Goal: Check status: Check status

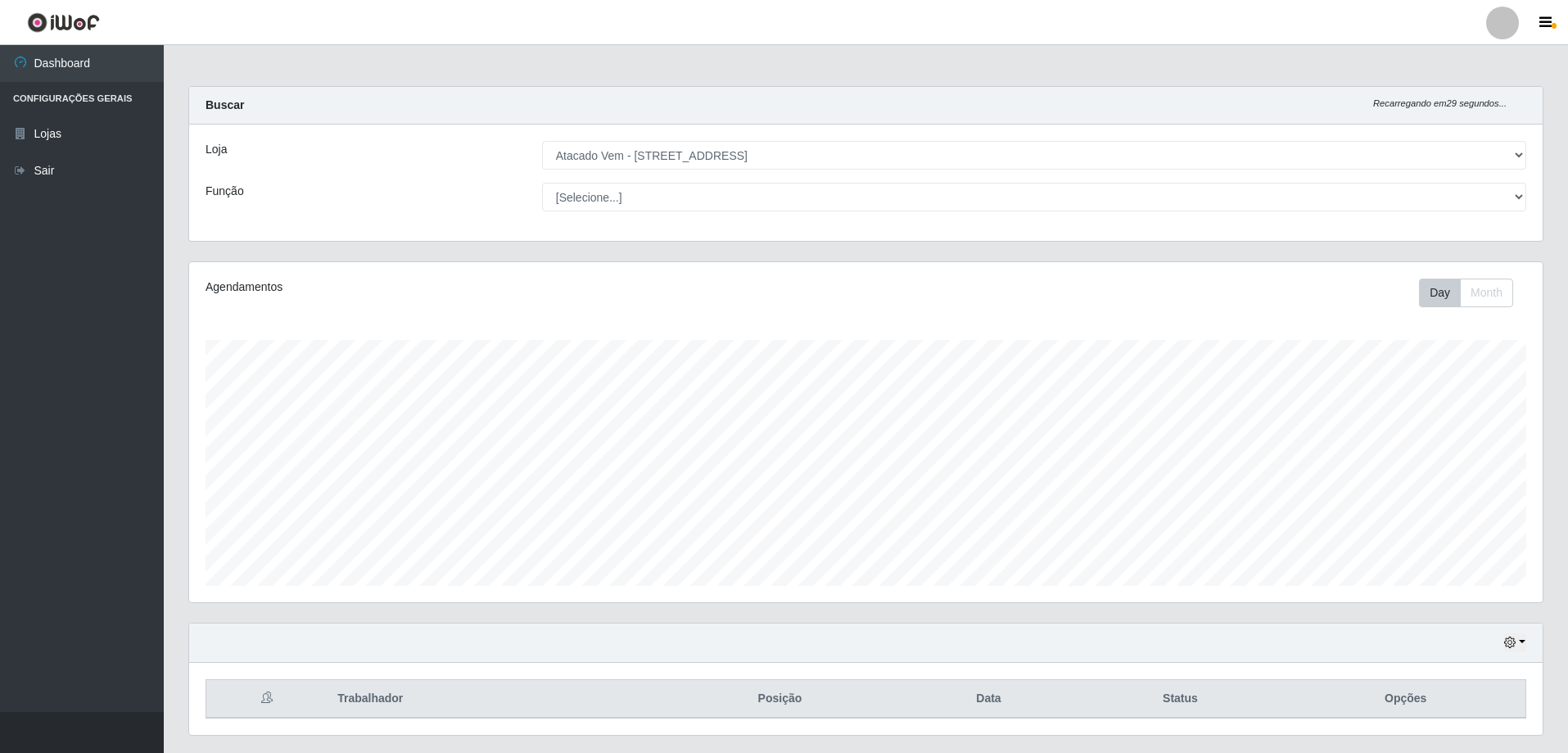
select select "461"
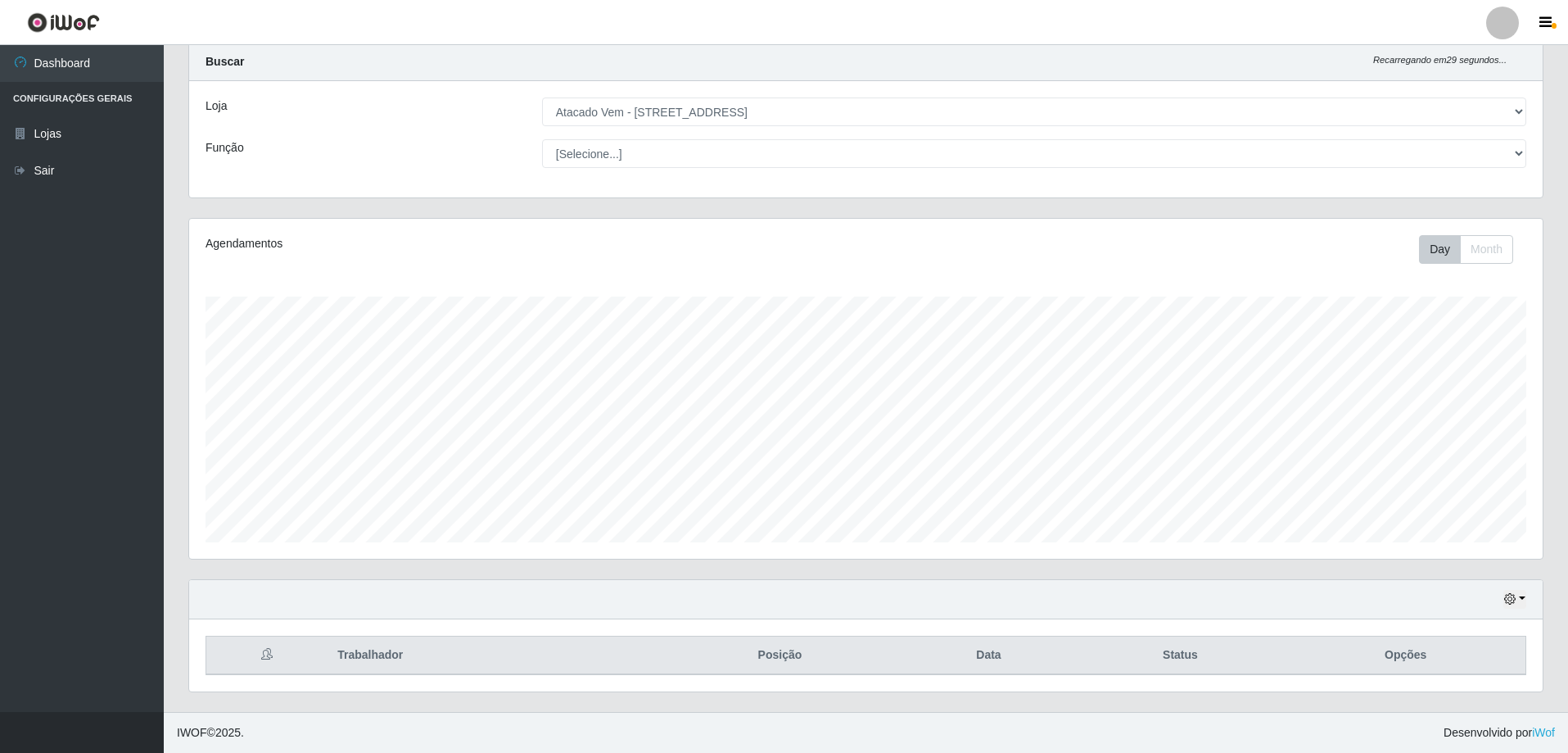
scroll to position [340, 1353]
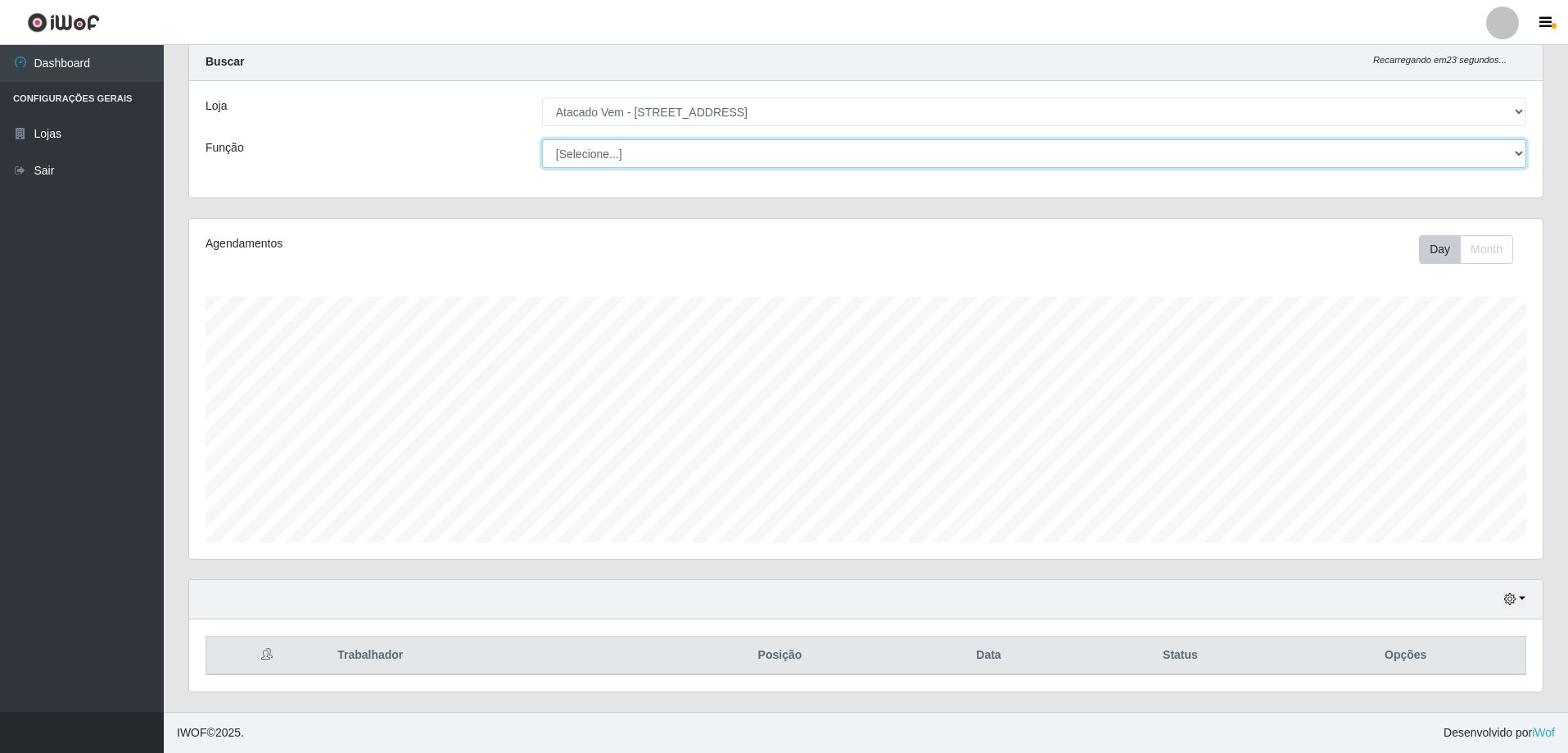
click at [1517, 154] on select "[Selecione...] Carregador e Descarregador de Caminhão Carregador e Descarregado…" at bounding box center [1034, 153] width 984 height 28
click at [542, 139] on select "[Selecione...] Carregador e Descarregador de Caminhão Carregador e Descarregado…" at bounding box center [1034, 153] width 984 height 28
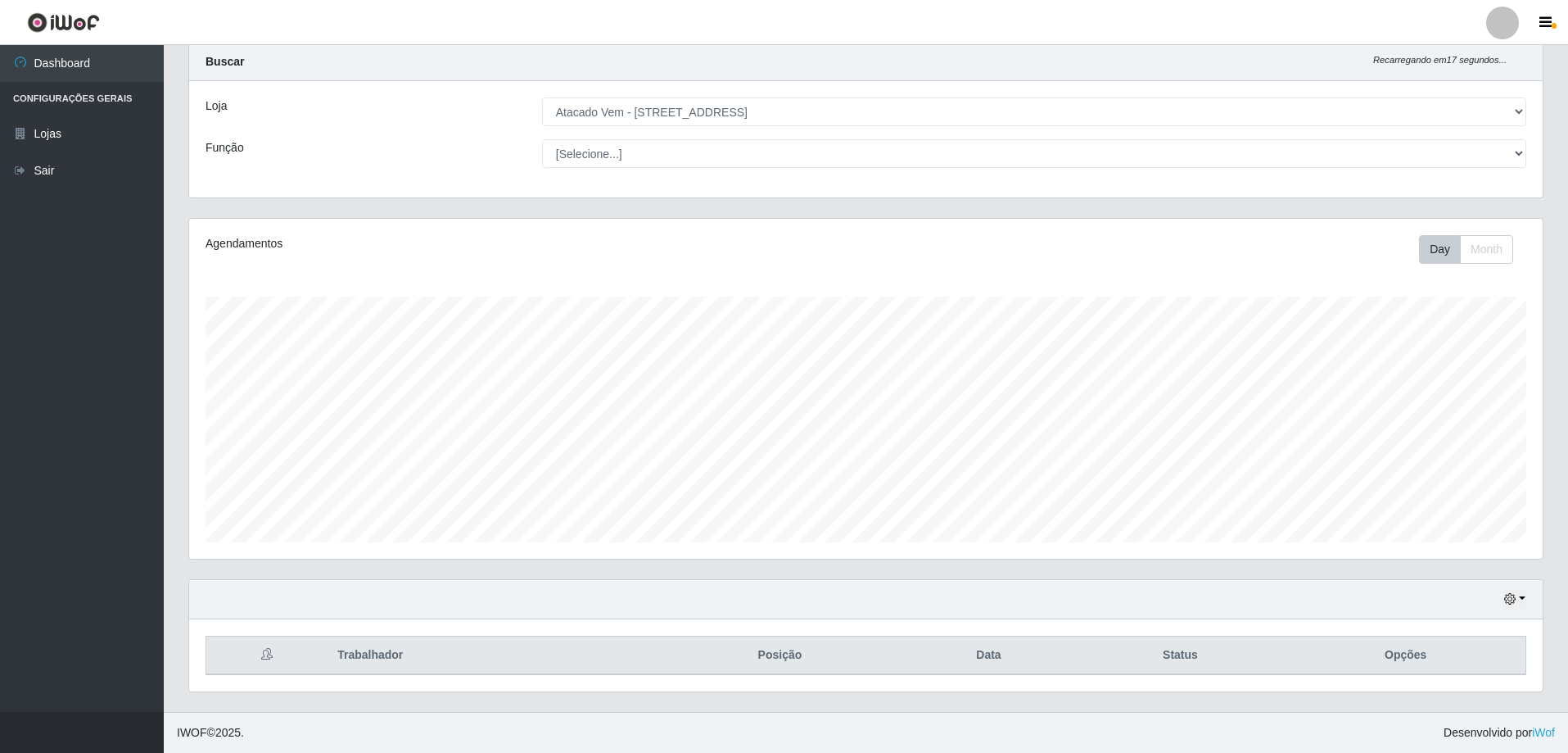
drag, startPoint x: 1550, startPoint y: 166, endPoint x: 1559, endPoint y: 305, distance: 139.3
click at [1564, 269] on div "Carregando... Buscar Recarregando em 17 segundos... Loja [Selecione...] Atacado…" at bounding box center [865, 376] width 1404 height 669
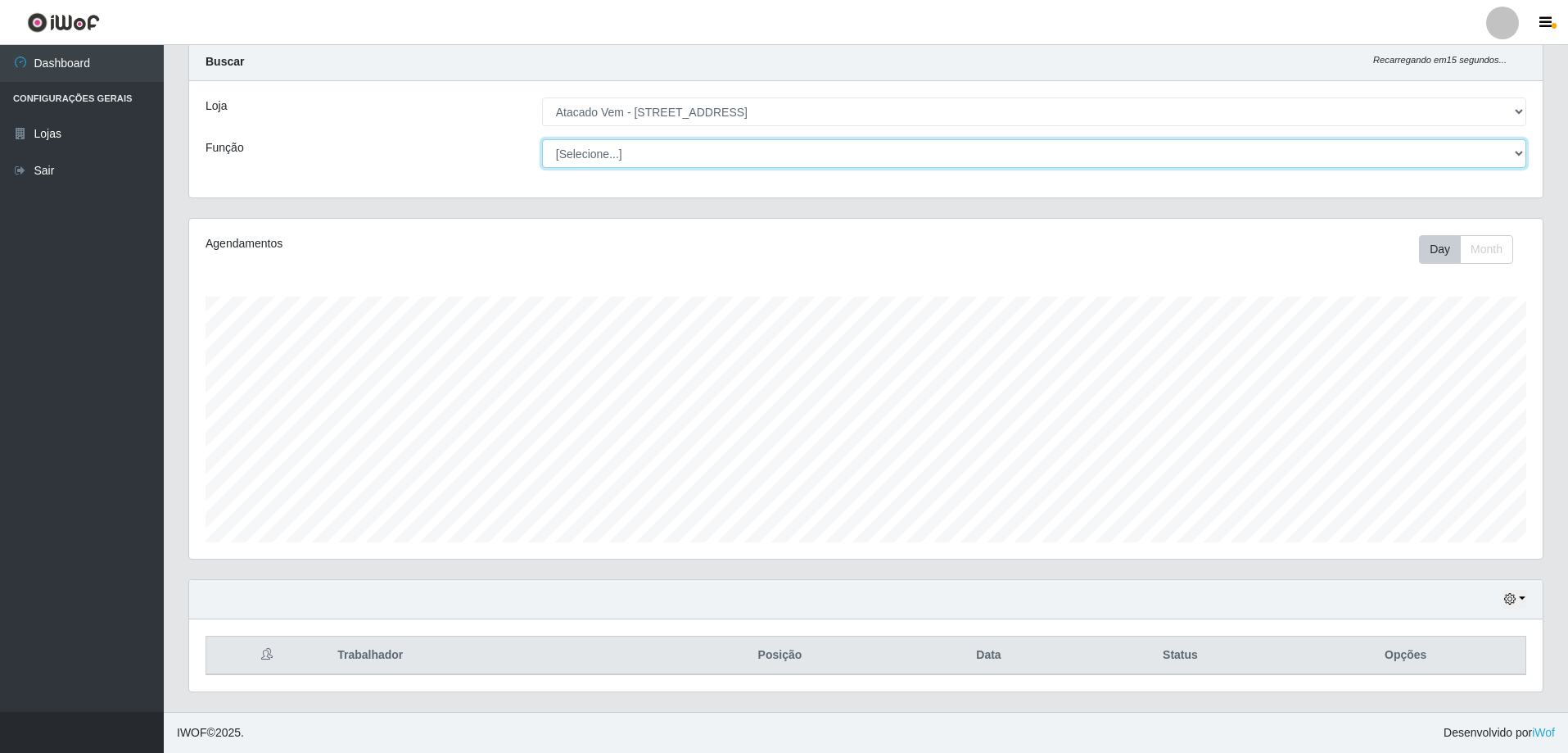
click at [1520, 145] on select "[Selecione...] Carregador e Descarregador de Caminhão Carregador e Descarregado…" at bounding box center [1034, 153] width 984 height 28
select select "24"
click at [542, 139] on select "[Selecione...] Carregador e Descarregador de Caminhão Carregador e Descarregado…" at bounding box center [1034, 153] width 984 height 28
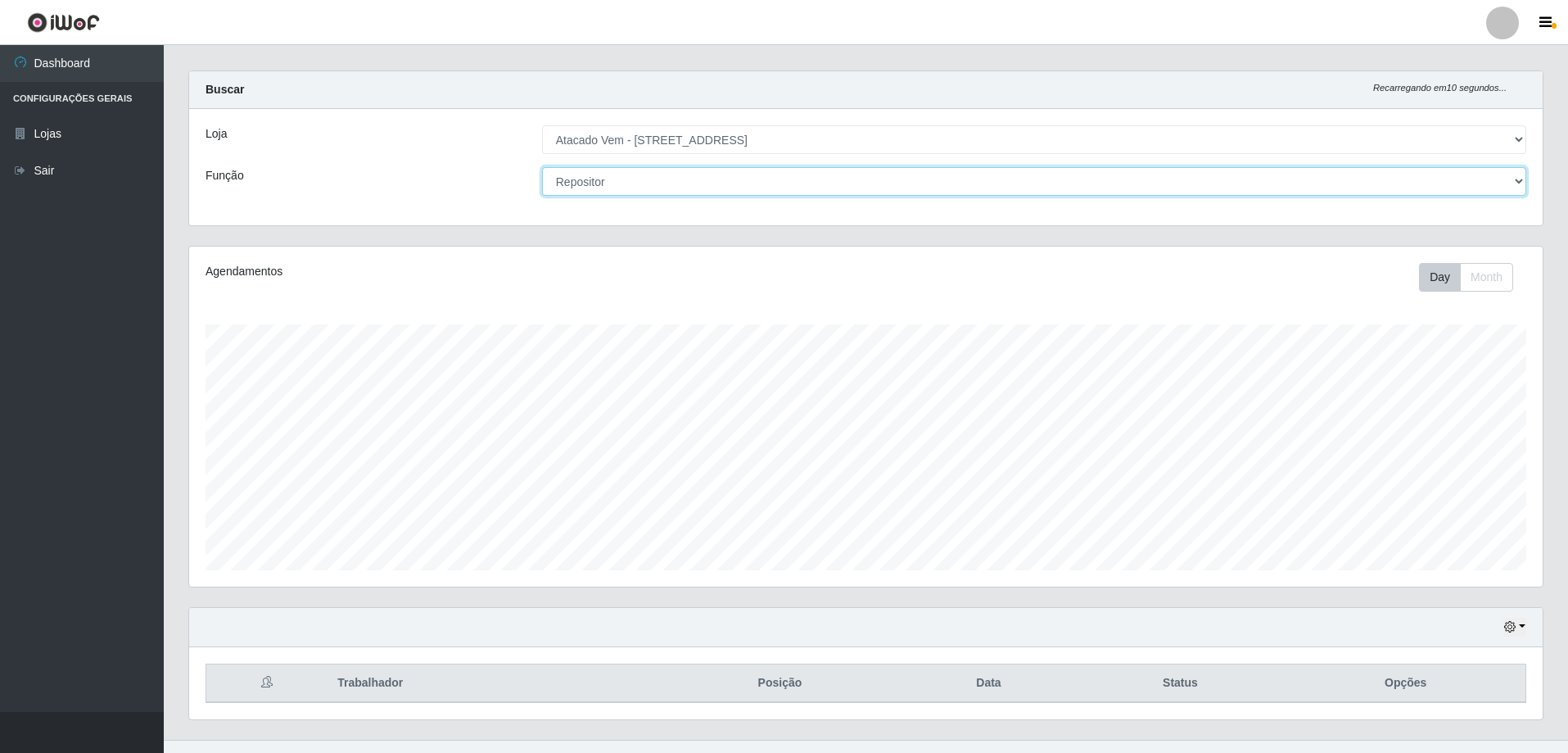
scroll to position [0, 0]
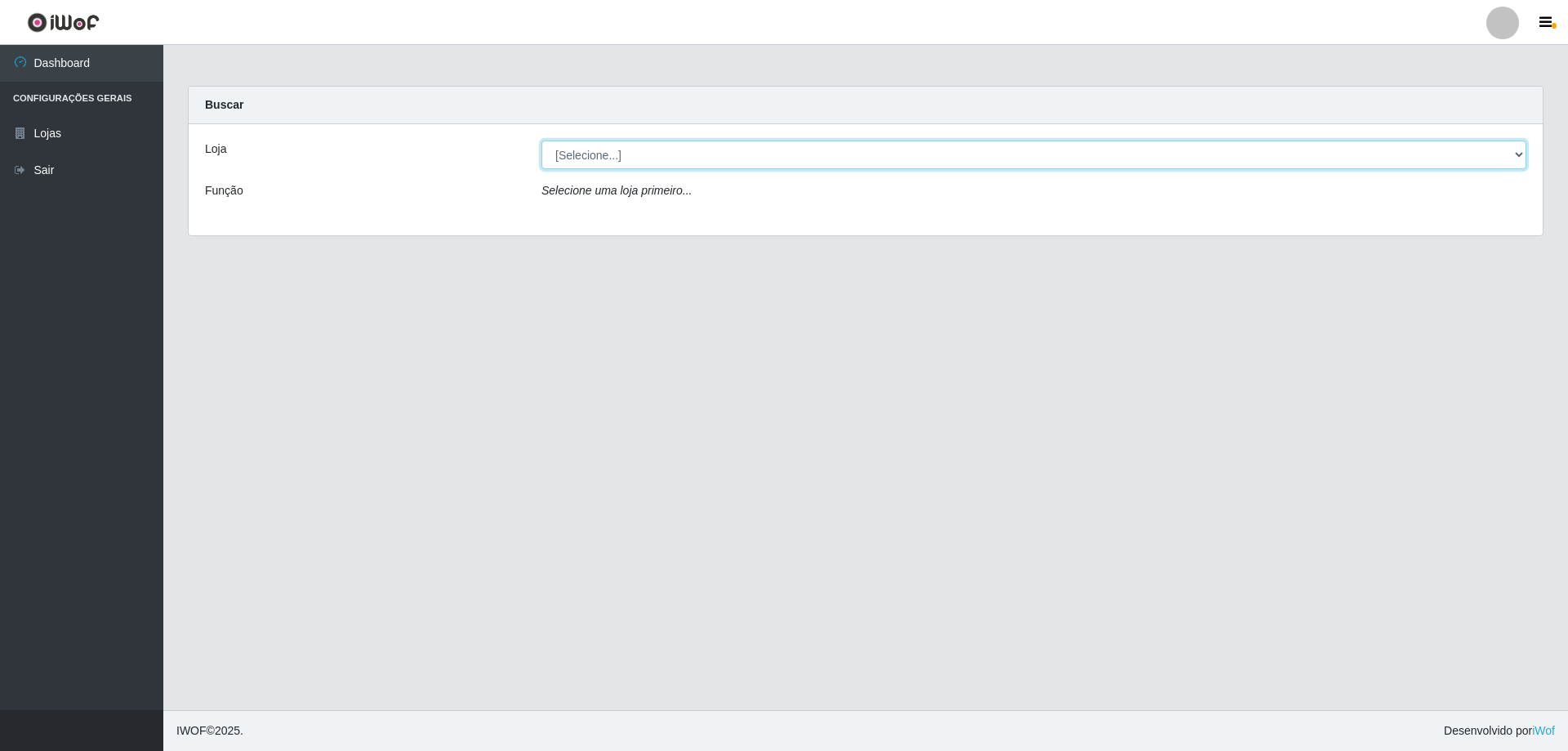
click at [876, 163] on select "[Selecione...] Atacado Vem - [STREET_ADDRESS]" at bounding box center [1034, 155] width 985 height 28
select select "461"
click at [542, 141] on select "[Selecione...] Atacado Vem - [STREET_ADDRESS]" at bounding box center [1034, 155] width 985 height 28
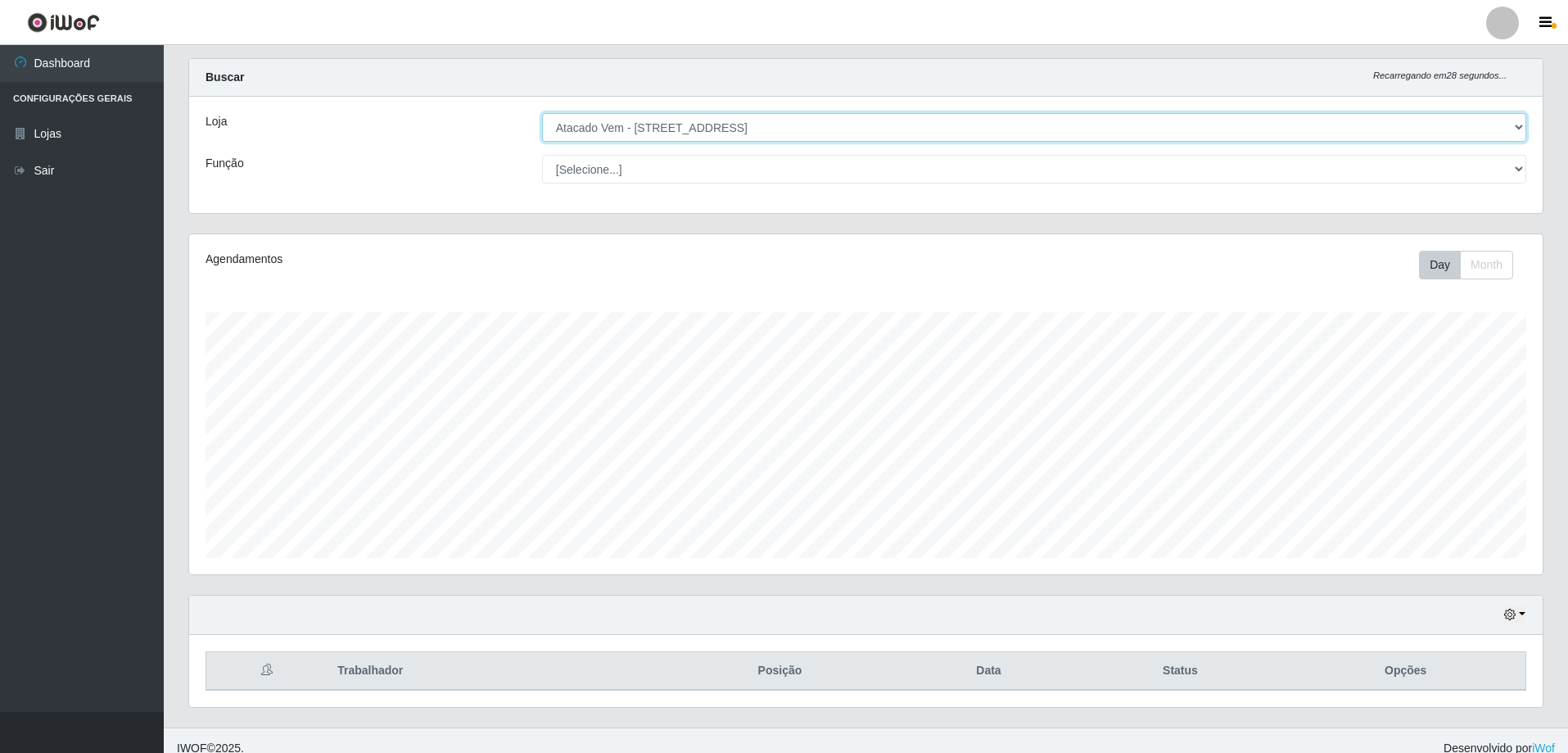
scroll to position [44, 0]
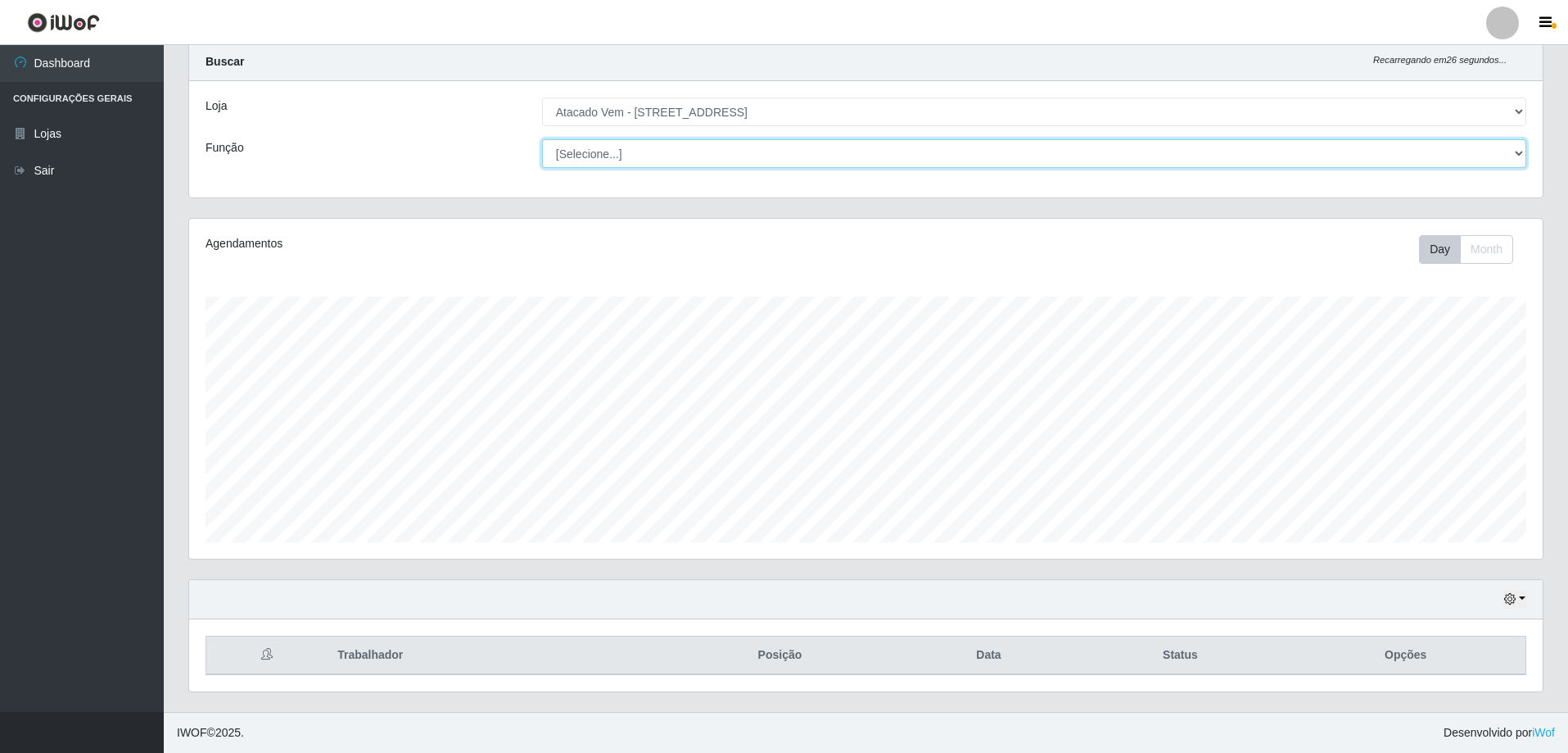
drag, startPoint x: 1509, startPoint y: 149, endPoint x: 1488, endPoint y: 149, distance: 21.0
click at [1509, 149] on select "[Selecione...] Carregador e Descarregador de Caminhão Carregador e Descarregado…" at bounding box center [1034, 153] width 984 height 28
click at [542, 139] on select "[Selecione...] Carregador e Descarregador de Caminhão Carregador e Descarregado…" at bounding box center [1034, 153] width 984 height 28
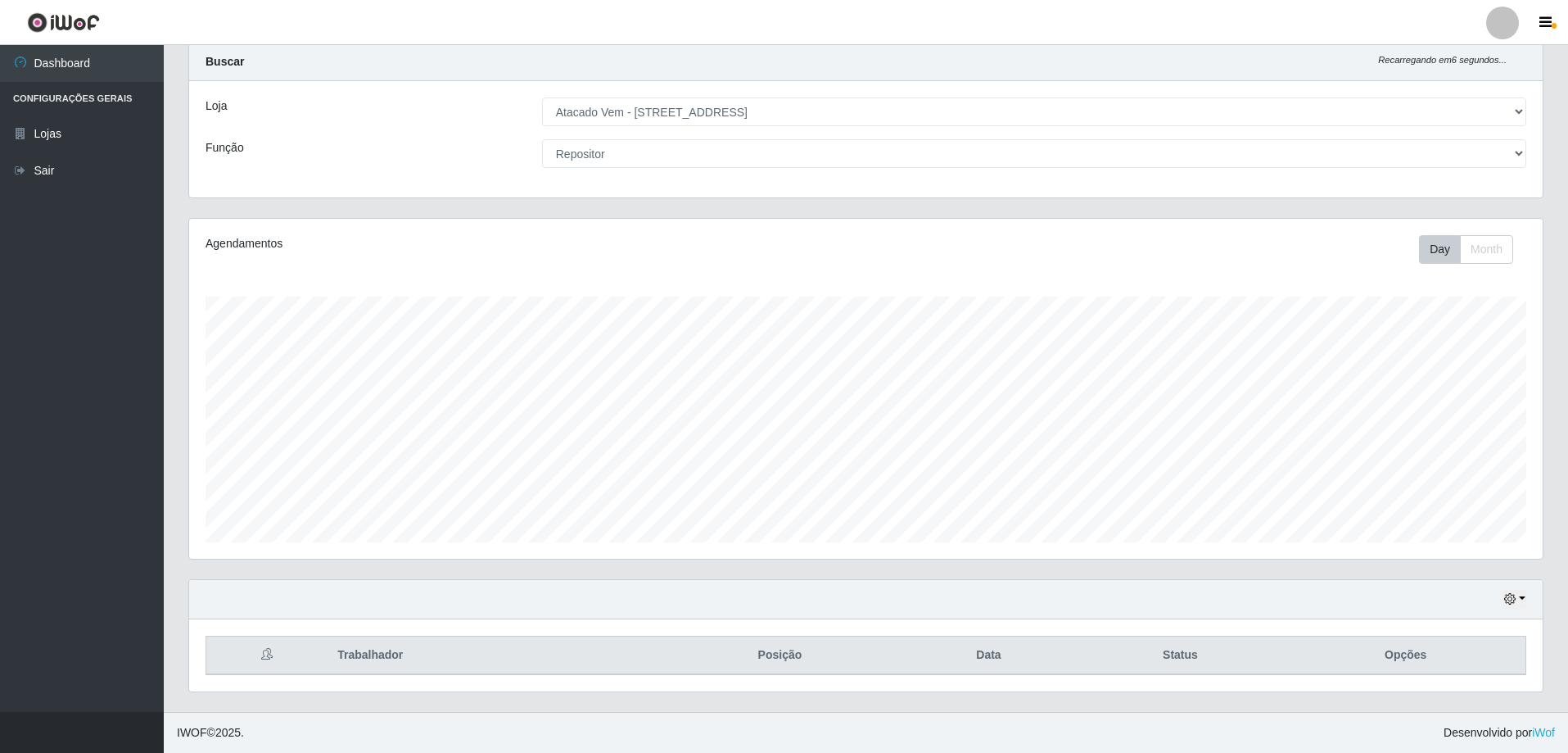
click at [347, 662] on th "Trabalhador" at bounding box center [492, 656] width 329 height 39
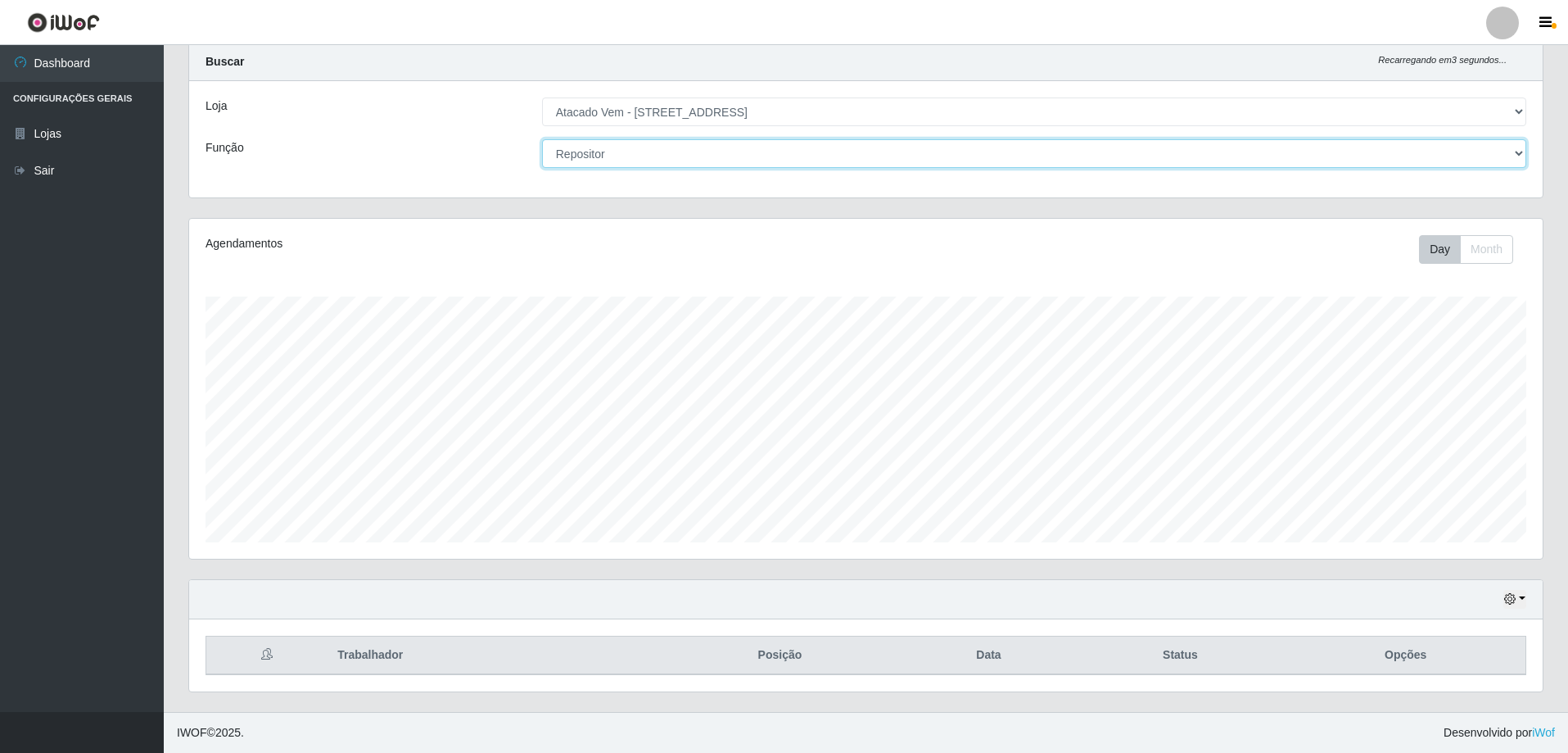
click at [663, 146] on select "[Selecione...] Carregador e Descarregador de Caminhão Carregador e Descarregado…" at bounding box center [1034, 153] width 984 height 28
click at [542, 139] on select "[Selecione...] Carregador e Descarregador de Caminhão Carregador e Descarregado…" at bounding box center [1034, 153] width 984 height 28
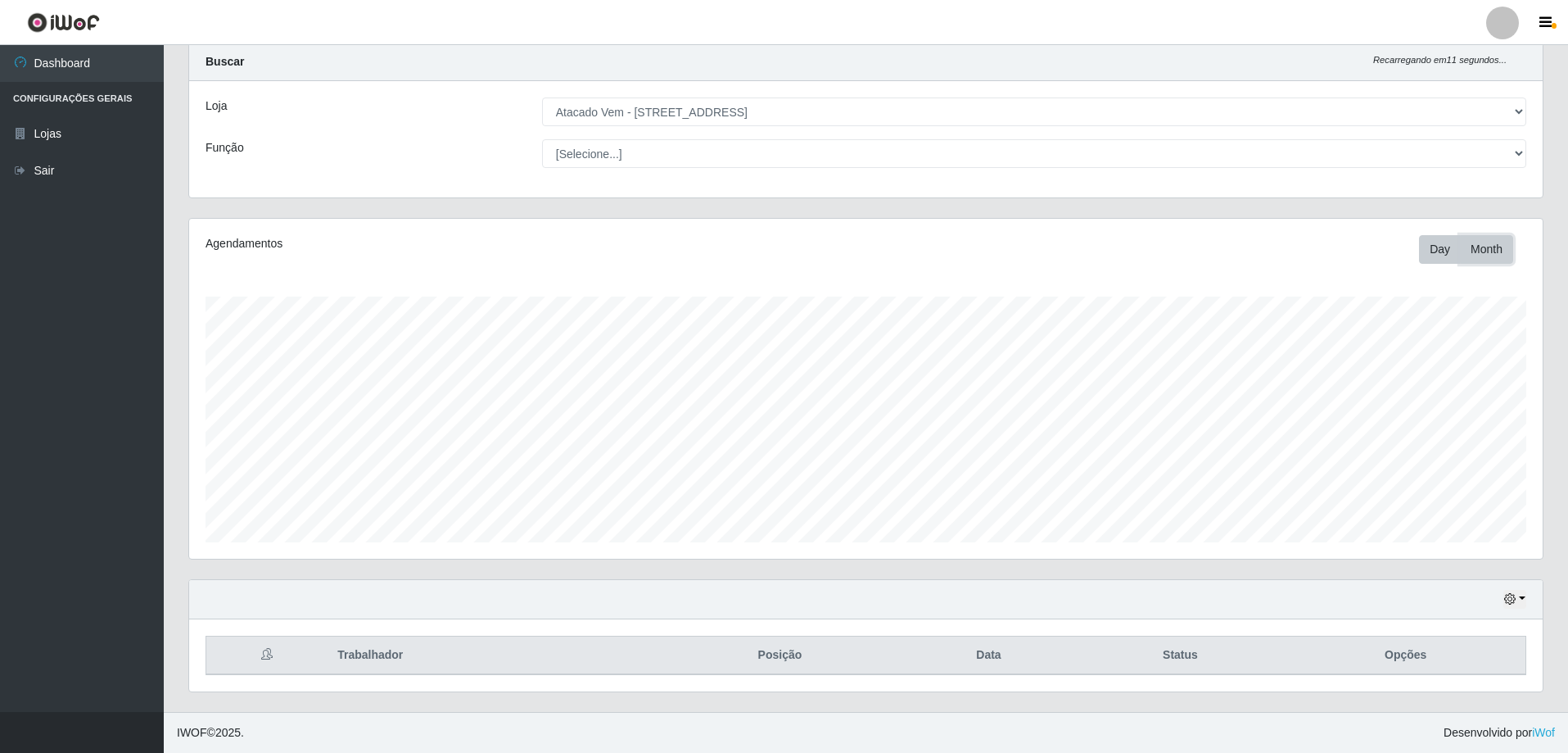
click at [1485, 254] on button "Month" at bounding box center [1487, 249] width 53 height 28
click at [1442, 251] on button "Day" at bounding box center [1439, 249] width 42 height 28
click at [357, 647] on th "Trabalhador" at bounding box center [492, 656] width 329 height 39
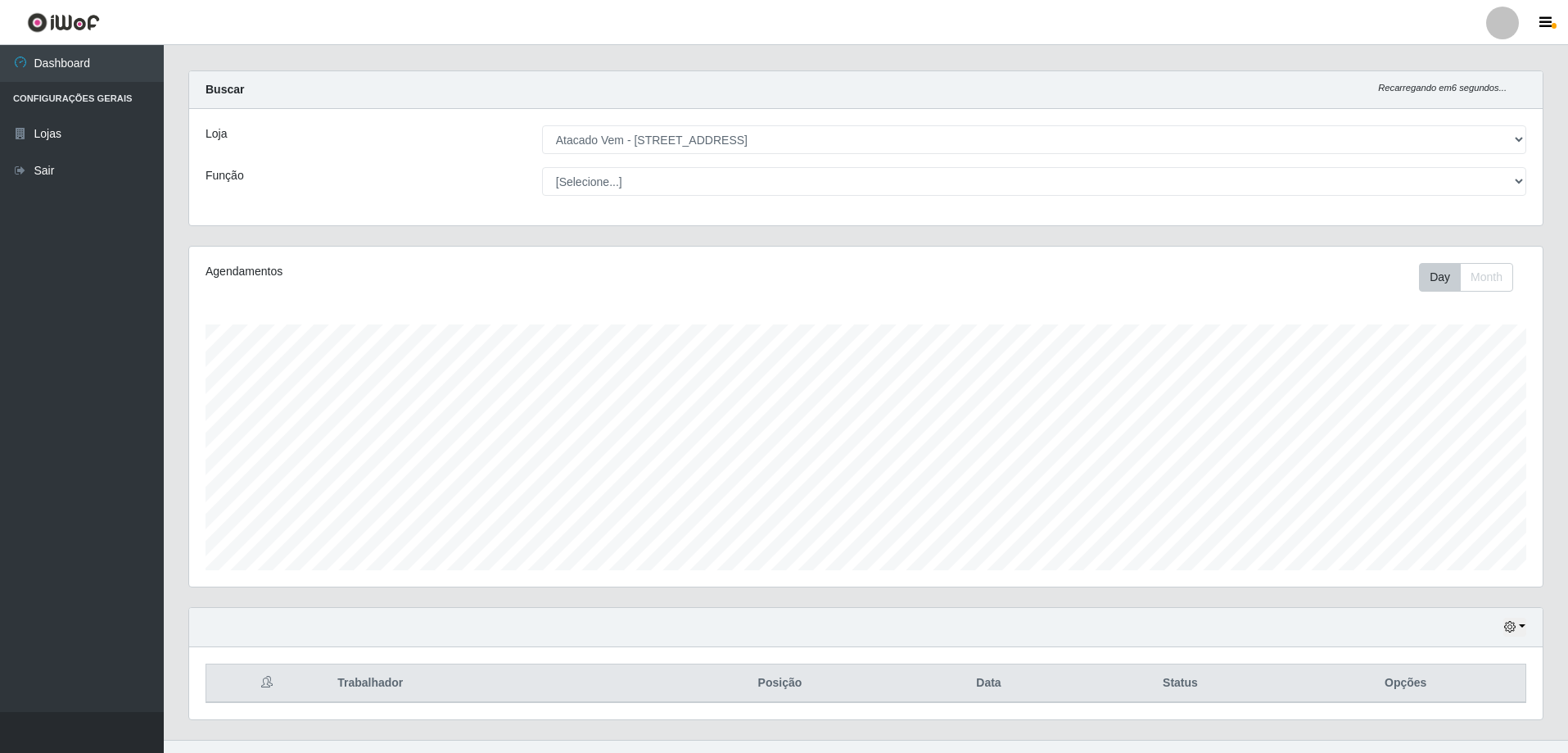
scroll to position [0, 0]
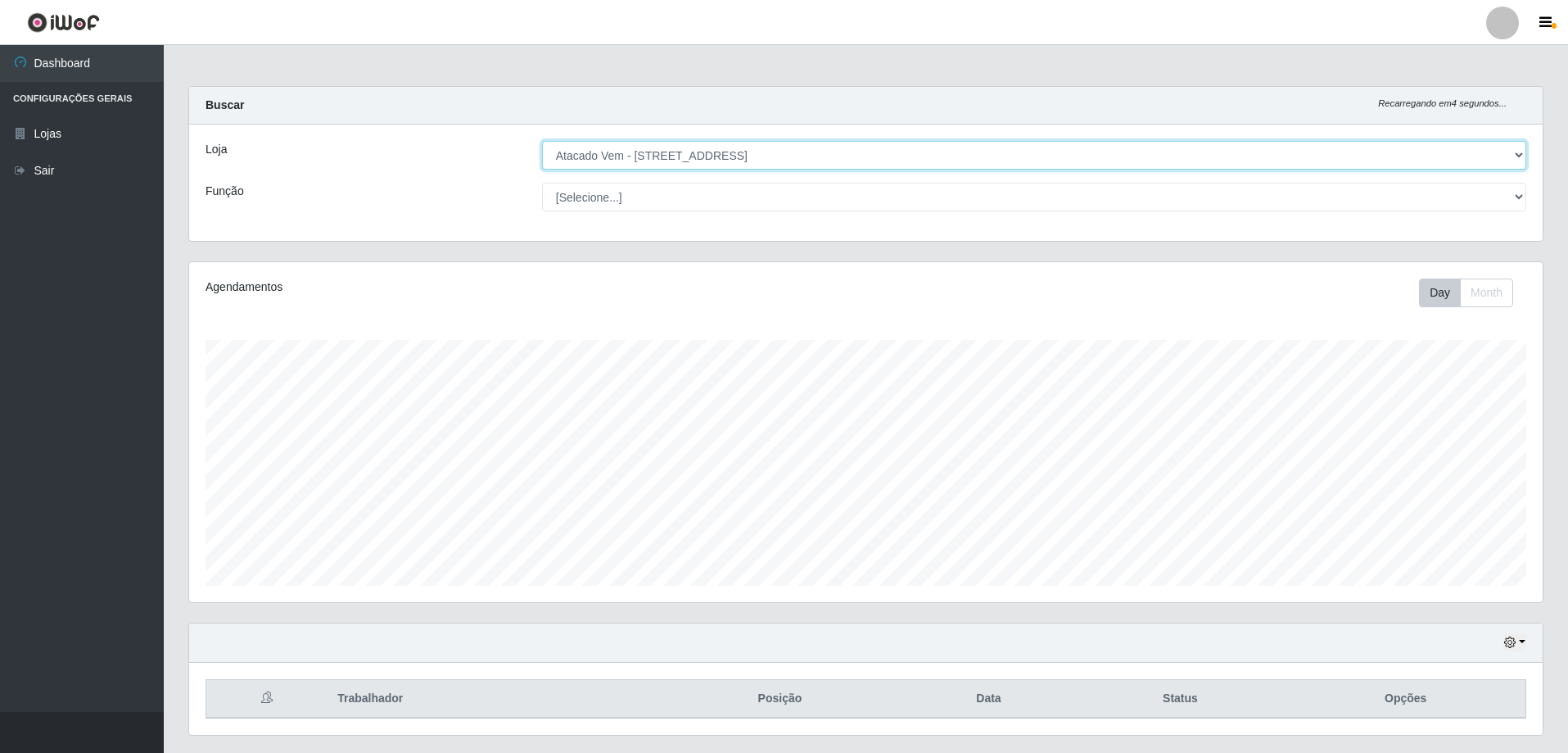
click at [1200, 145] on select "[Selecione...] Atacado Vem - Loja 47 Jardim Limoeiro" at bounding box center [1034, 155] width 984 height 28
click at [542, 141] on select "[Selecione...] Atacado Vem - Loja 47 Jardim Limoeiro" at bounding box center [1034, 155] width 984 height 28
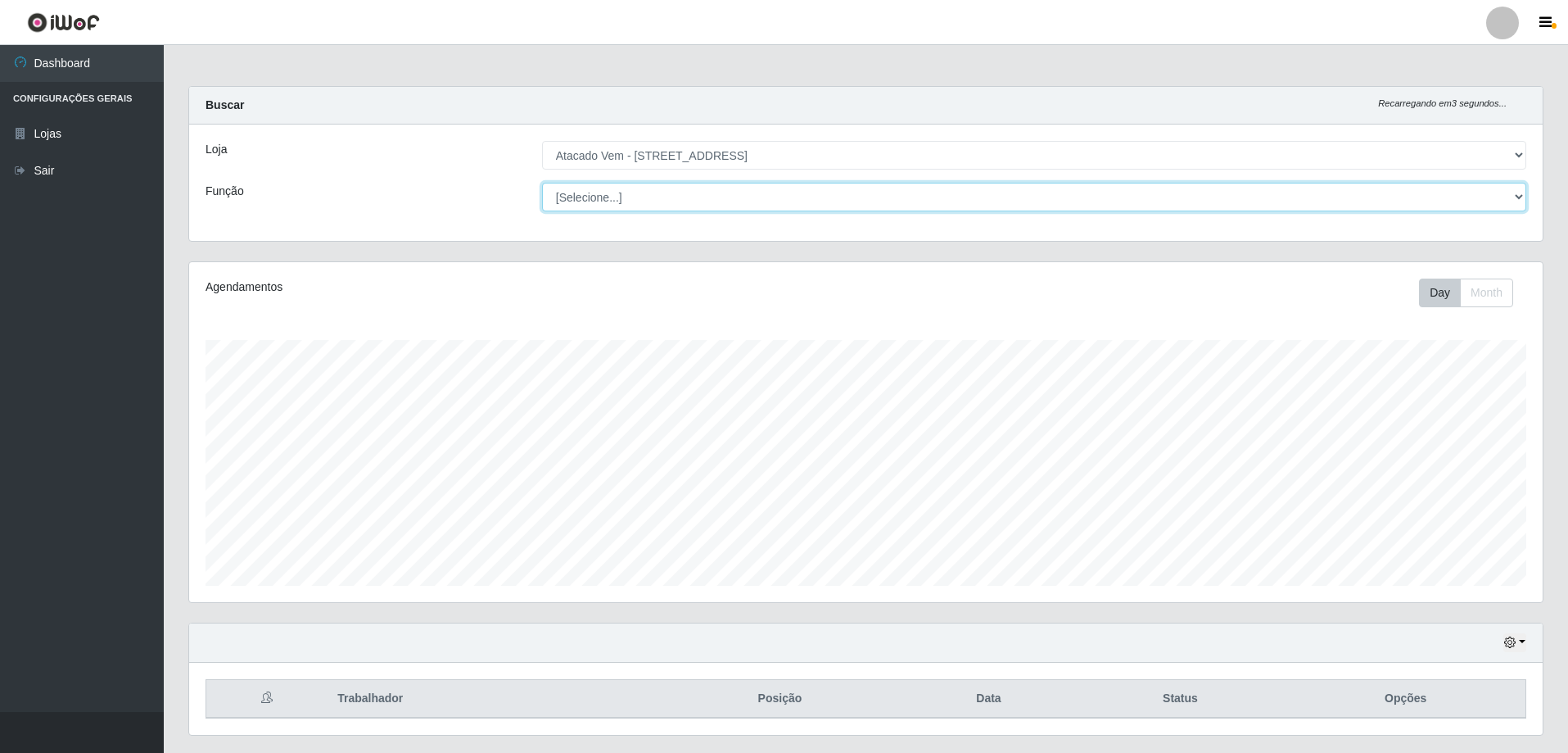
drag, startPoint x: 564, startPoint y: 184, endPoint x: 570, endPoint y: 191, distance: 9.2
click at [570, 188] on select "[Selecione...] Carregador e Descarregador de Caminhão Carregador e Descarregado…" at bounding box center [1034, 197] width 984 height 28
select select "82"
click at [542, 183] on select "[Selecione...] Carregador e Descarregador de Caminhão Carregador e Descarregado…" at bounding box center [1034, 197] width 984 height 28
click at [615, 206] on select "[Selecione...] Carregador e Descarregador de Caminhão Carregador e Descarregado…" at bounding box center [1034, 197] width 984 height 28
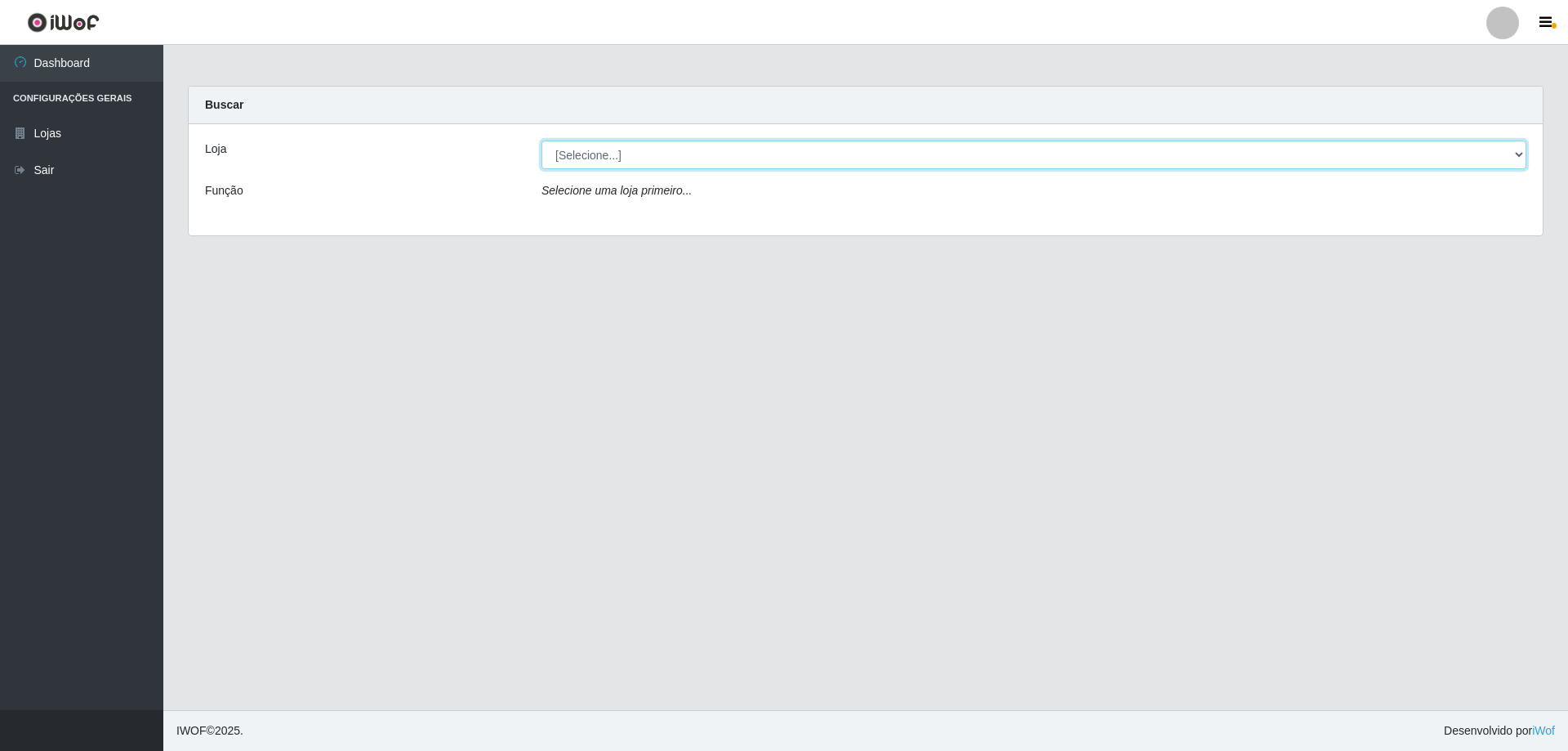
click at [573, 161] on select "[Selecione...] Atacado Vem - Loja 47 Jardim Limoeiro" at bounding box center [1034, 155] width 985 height 28
select select "461"
click at [542, 141] on select "[Selecione...] Atacado Vem - Loja 47 Jardim Limoeiro" at bounding box center [1034, 155] width 985 height 28
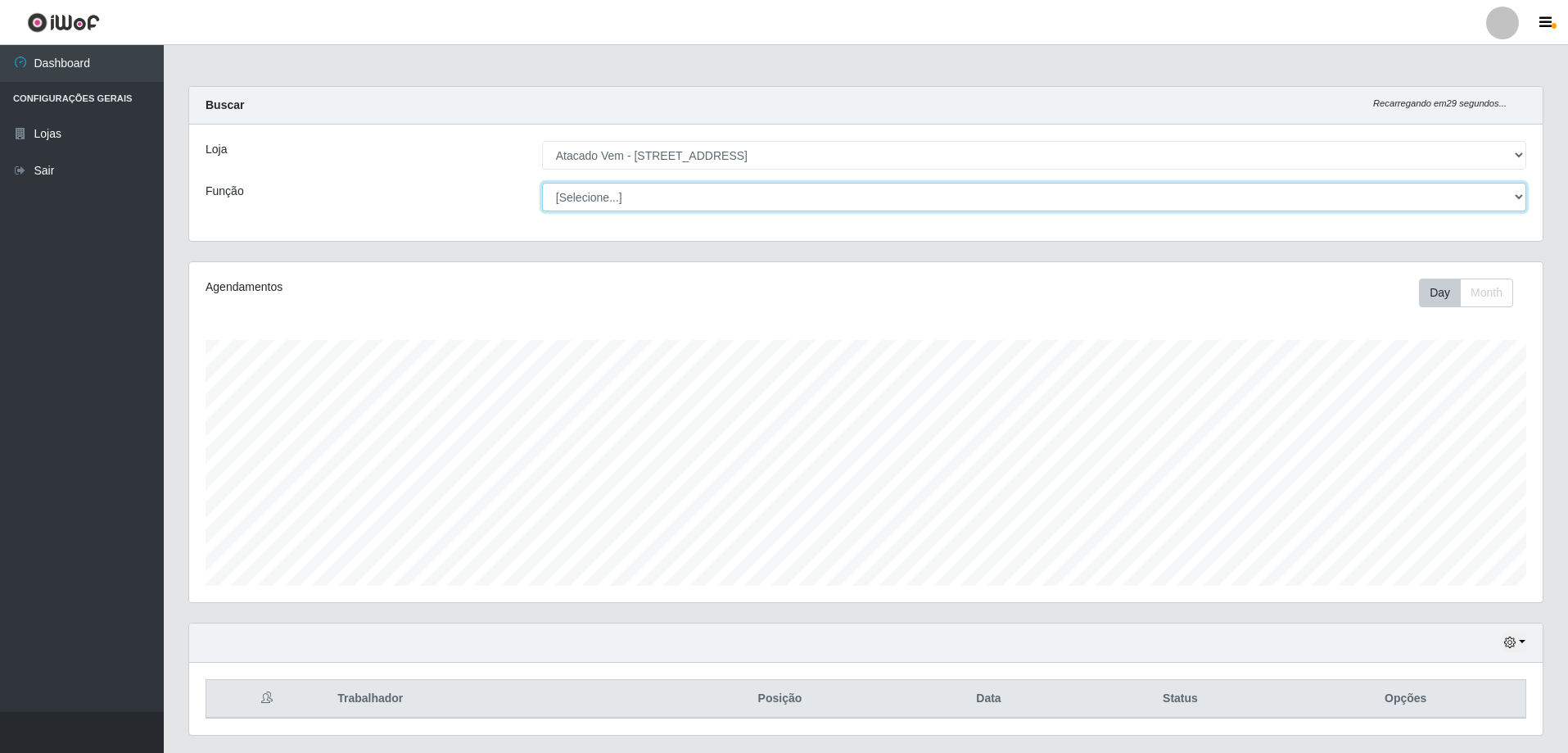
click at [602, 192] on select "[Selecione...] Carregador e Descarregador de Caminhão Carregador e Descarregado…" at bounding box center [1034, 197] width 984 height 28
click at [542, 183] on select "[Selecione...] Carregador e Descarregador de Caminhão Carregador e Descarregado…" at bounding box center [1034, 197] width 984 height 28
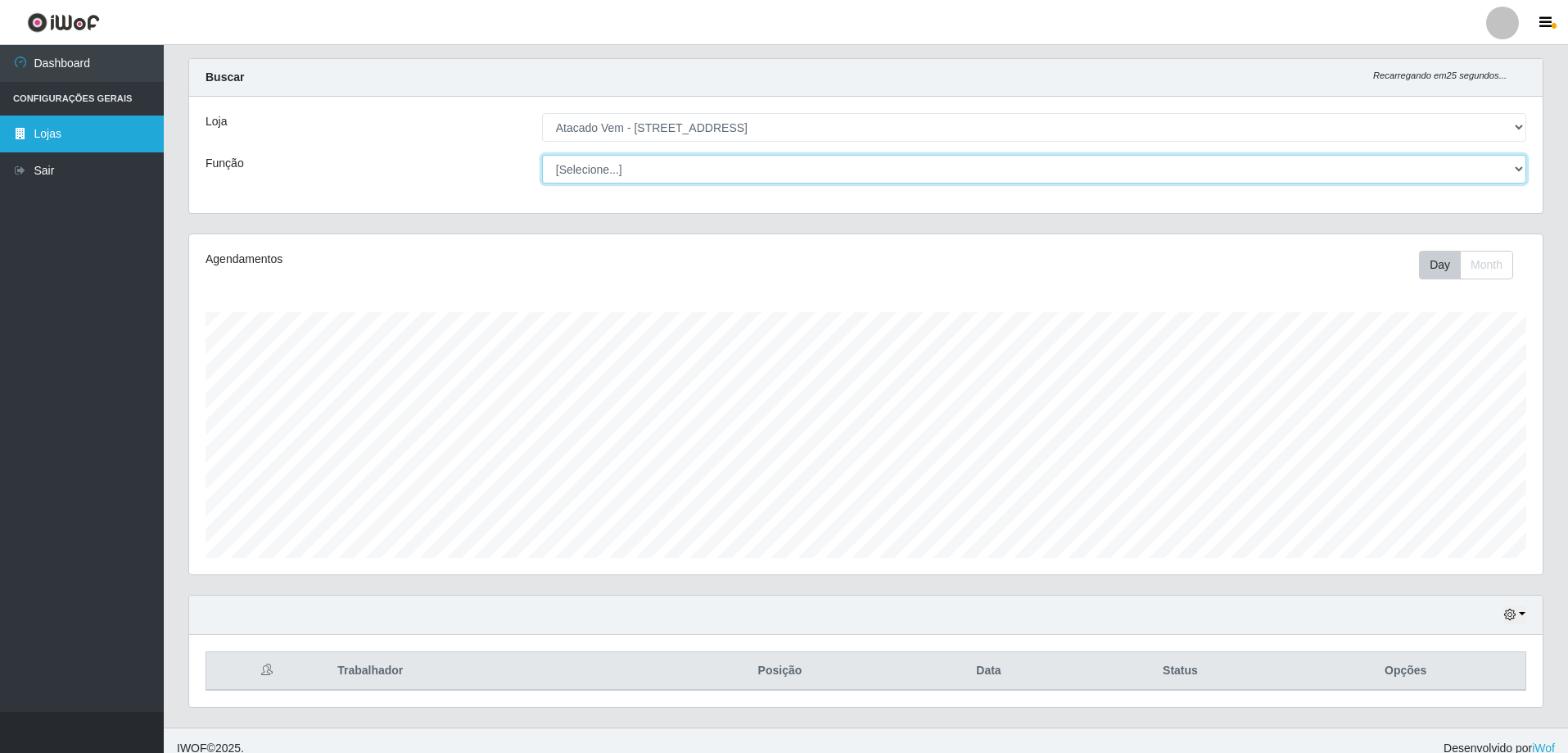
scroll to position [44, 0]
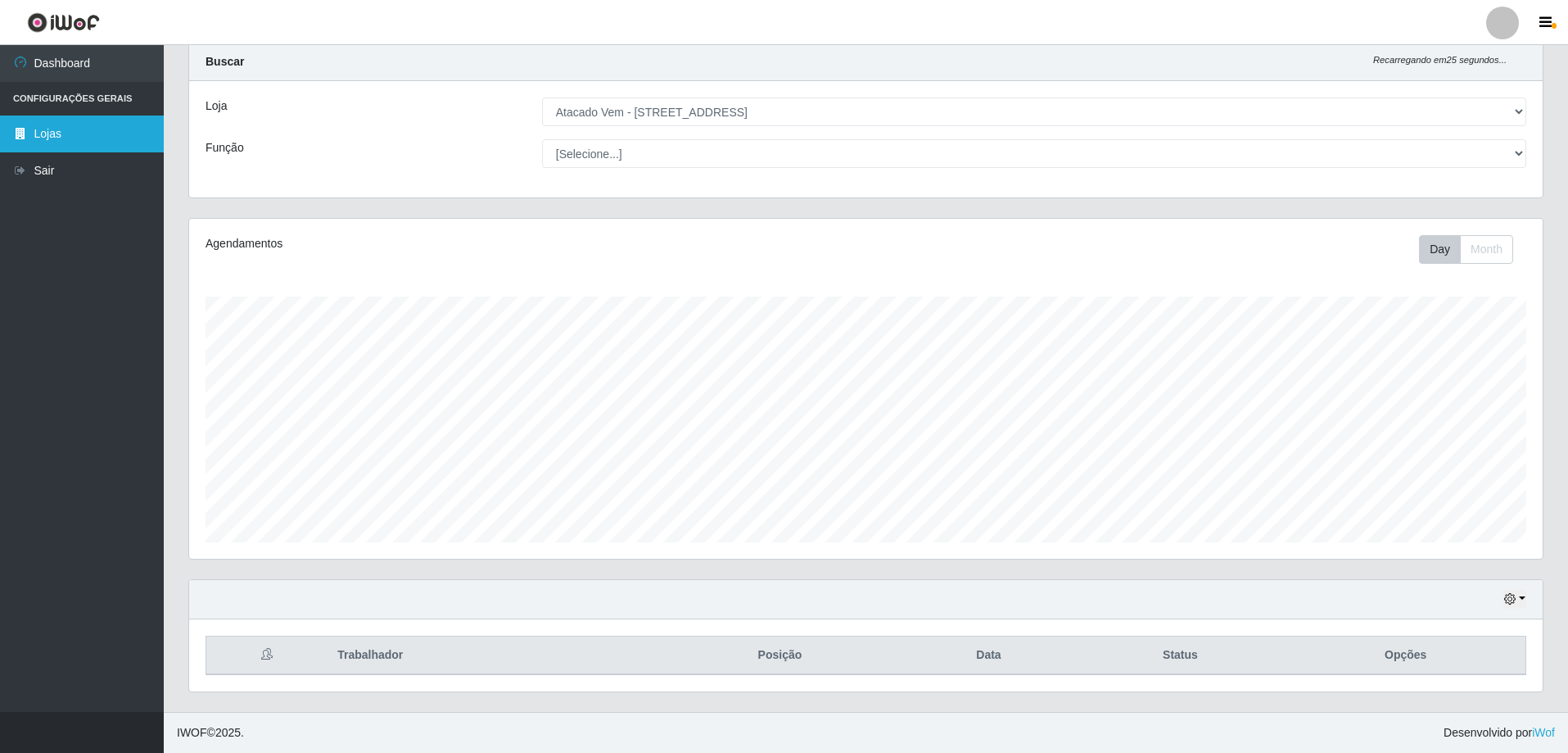
click at [103, 141] on link "Lojas" at bounding box center [81, 133] width 164 height 37
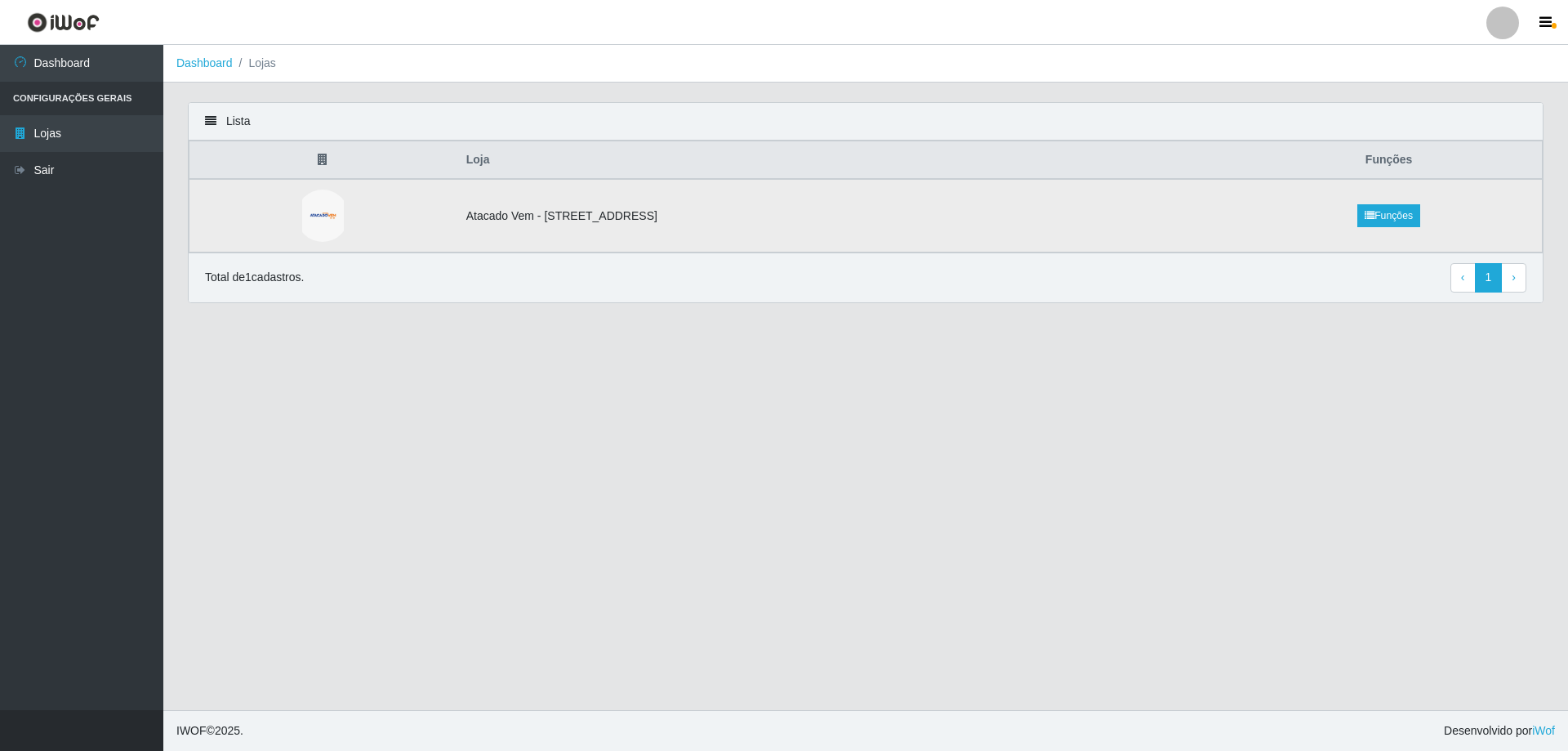
click at [717, 214] on td "Atacado Vem - [STREET_ADDRESS]" at bounding box center [846, 216] width 780 height 74
click at [504, 217] on td "Atacado Vem - [STREET_ADDRESS]" at bounding box center [846, 216] width 780 height 74
click at [33, 132] on link "Lojas" at bounding box center [81, 133] width 163 height 37
click at [273, 64] on li "Lojas" at bounding box center [255, 63] width 43 height 17
click at [63, 95] on li "Configurações Gerais" at bounding box center [81, 98] width 163 height 33
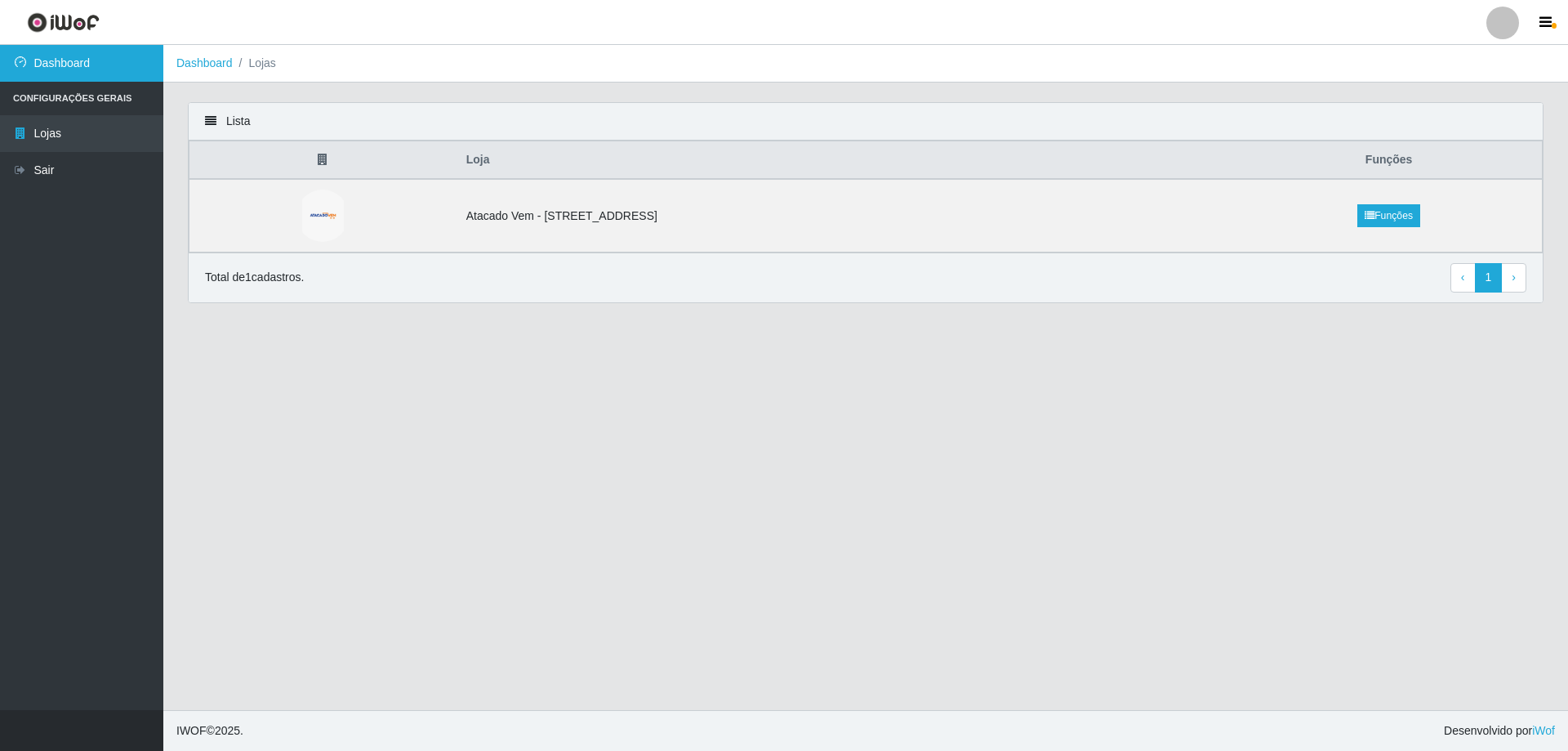
click at [64, 70] on link "Dashboard" at bounding box center [81, 63] width 163 height 37
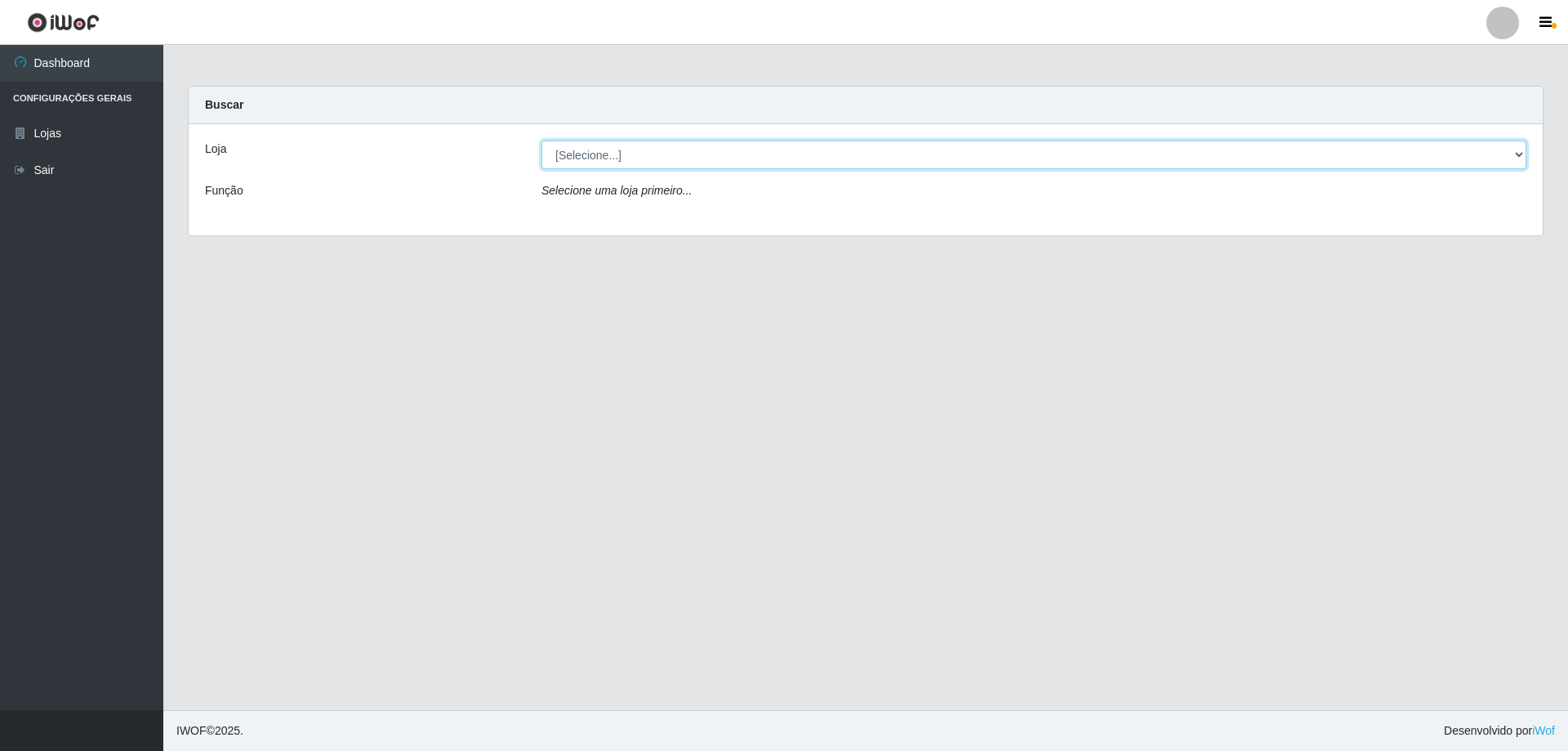
click at [587, 161] on select "[Selecione...] Atacado Vem - Loja 47 Jardim Limoeiro" at bounding box center [1034, 155] width 985 height 28
select select "461"
click at [542, 141] on select "[Selecione...] Atacado Vem - Loja 47 Jardim Limoeiro" at bounding box center [1034, 155] width 985 height 28
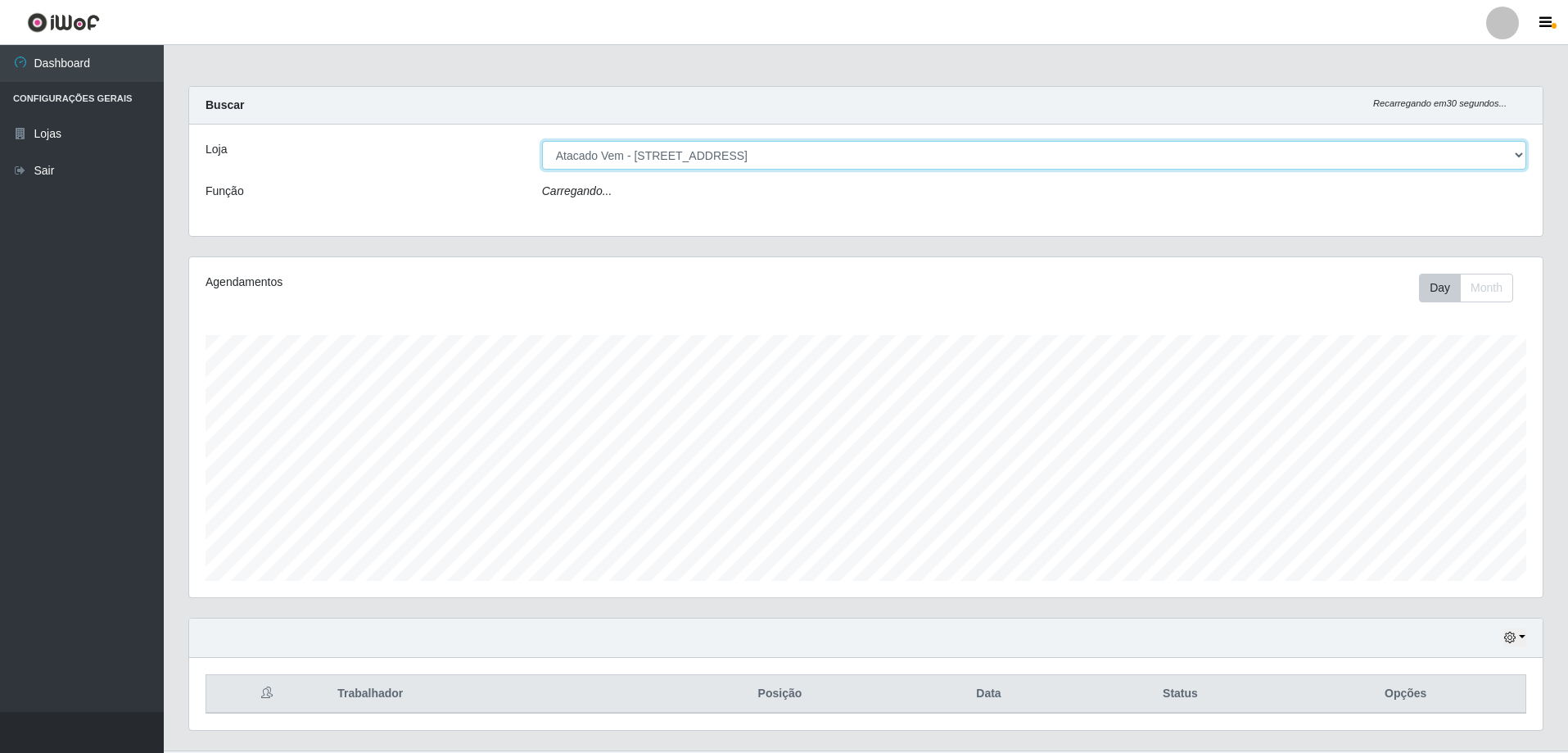
scroll to position [340, 1353]
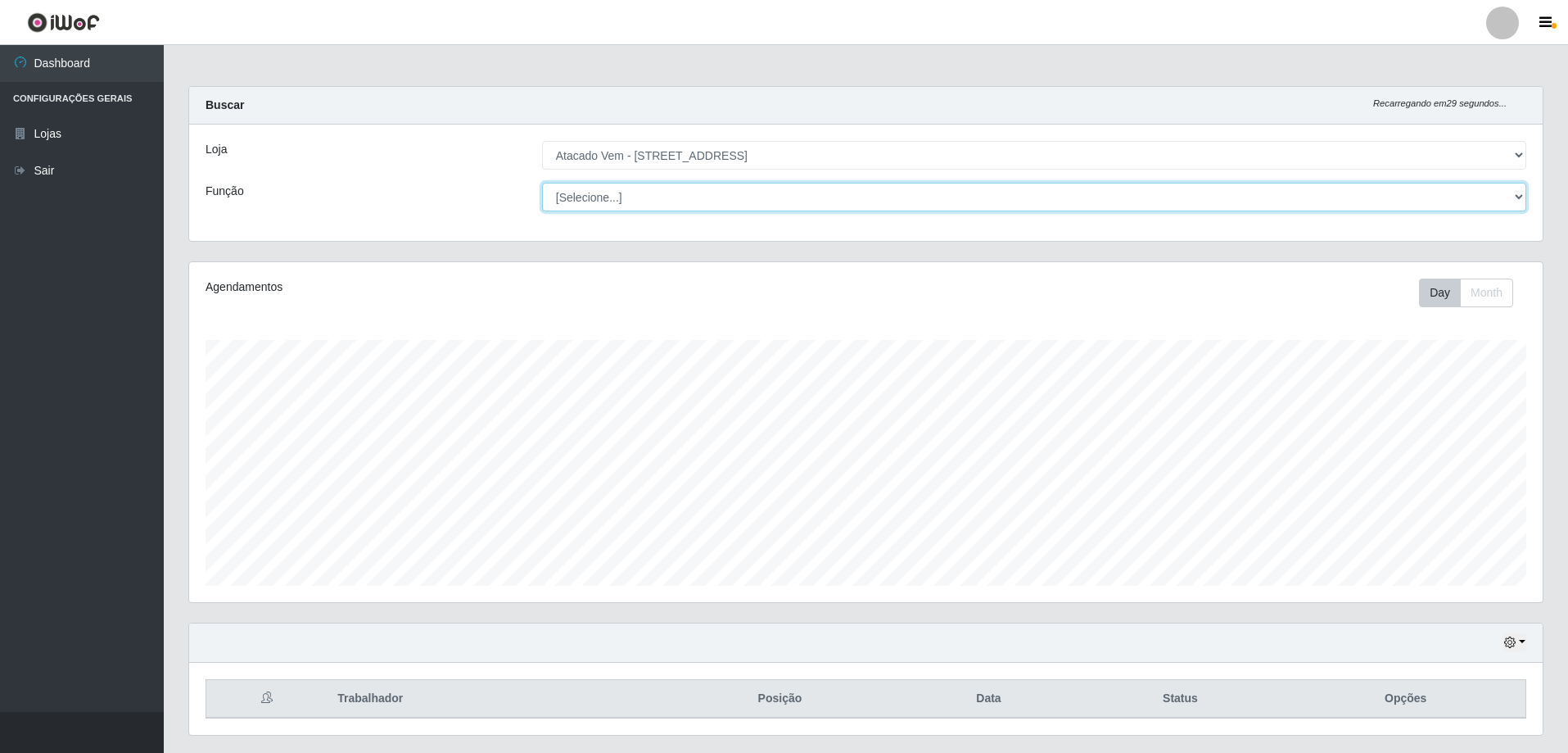
click at [625, 194] on select "[Selecione...] Carregador e Descarregador de Caminhão Carregador e Descarregado…" at bounding box center [1034, 197] width 984 height 28
click at [542, 183] on select "[Selecione...] Carregador e Descarregador de Caminhão Carregador e Descarregado…" at bounding box center [1034, 197] width 984 height 28
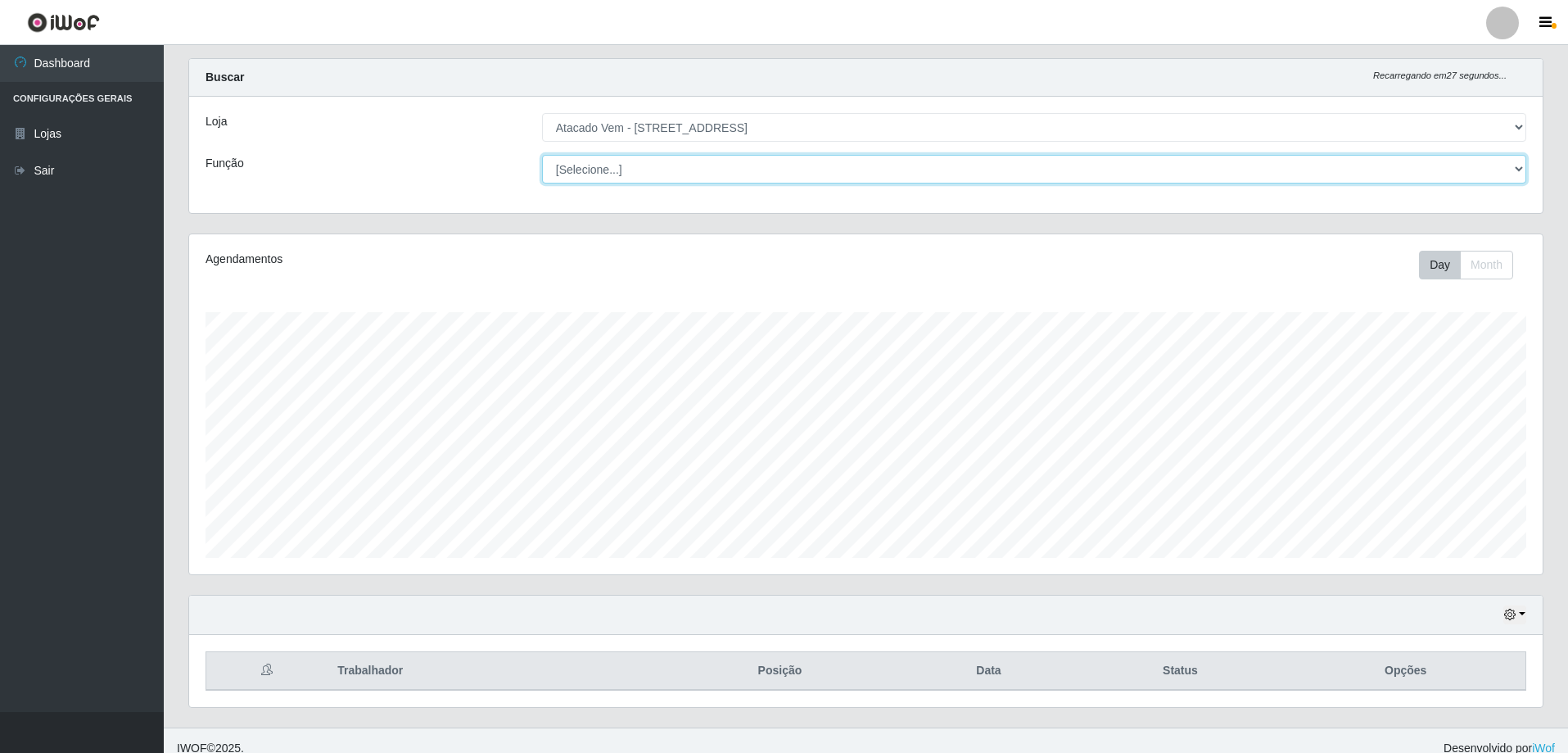
scroll to position [44, 0]
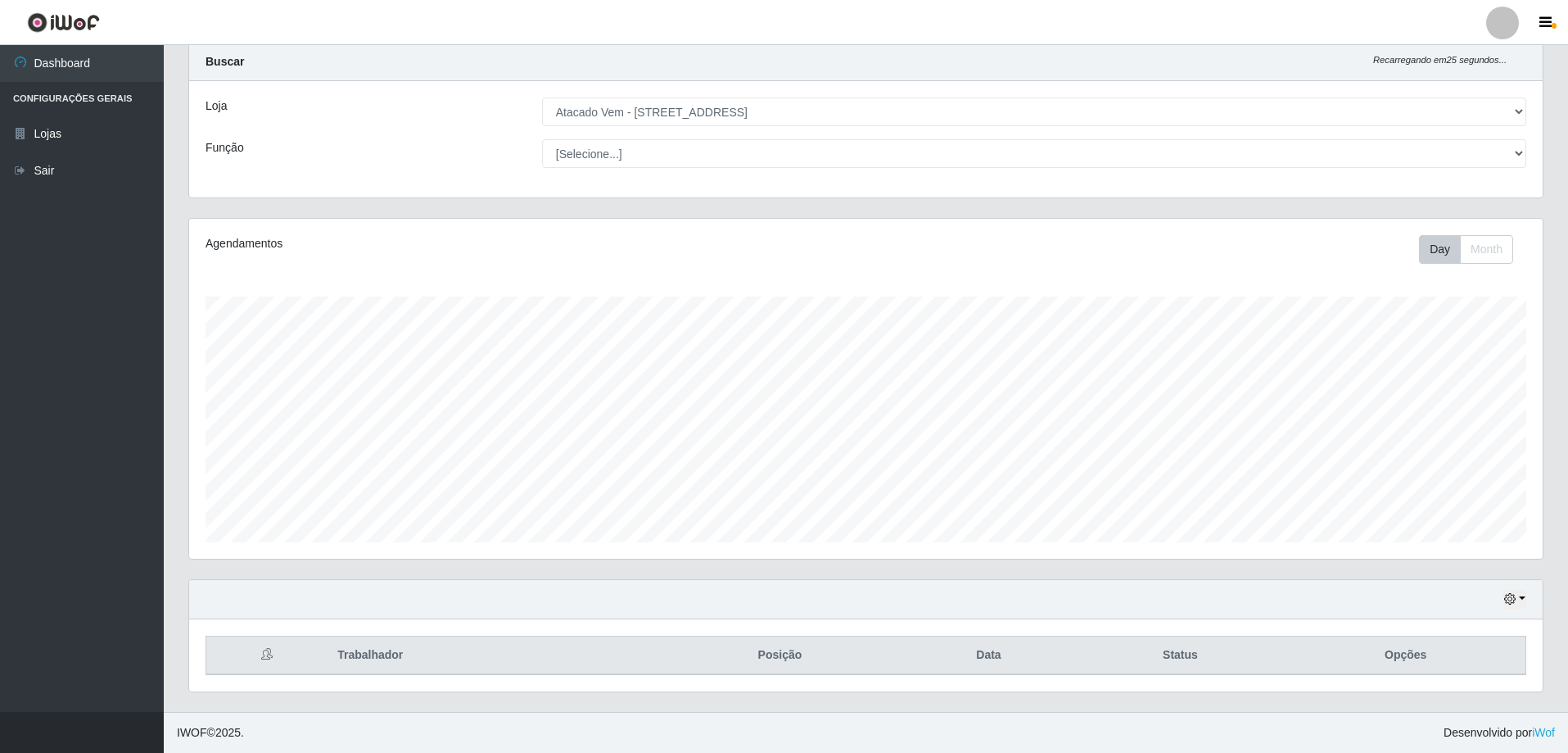
drag, startPoint x: 1009, startPoint y: 655, endPoint x: 1366, endPoint y: 654, distance: 357.0
click at [1015, 654] on th "Data" at bounding box center [989, 656] width 172 height 39
click at [1455, 651] on th "Opções" at bounding box center [1405, 656] width 240 height 39
click at [1522, 597] on button "button" at bounding box center [1514, 599] width 23 height 19
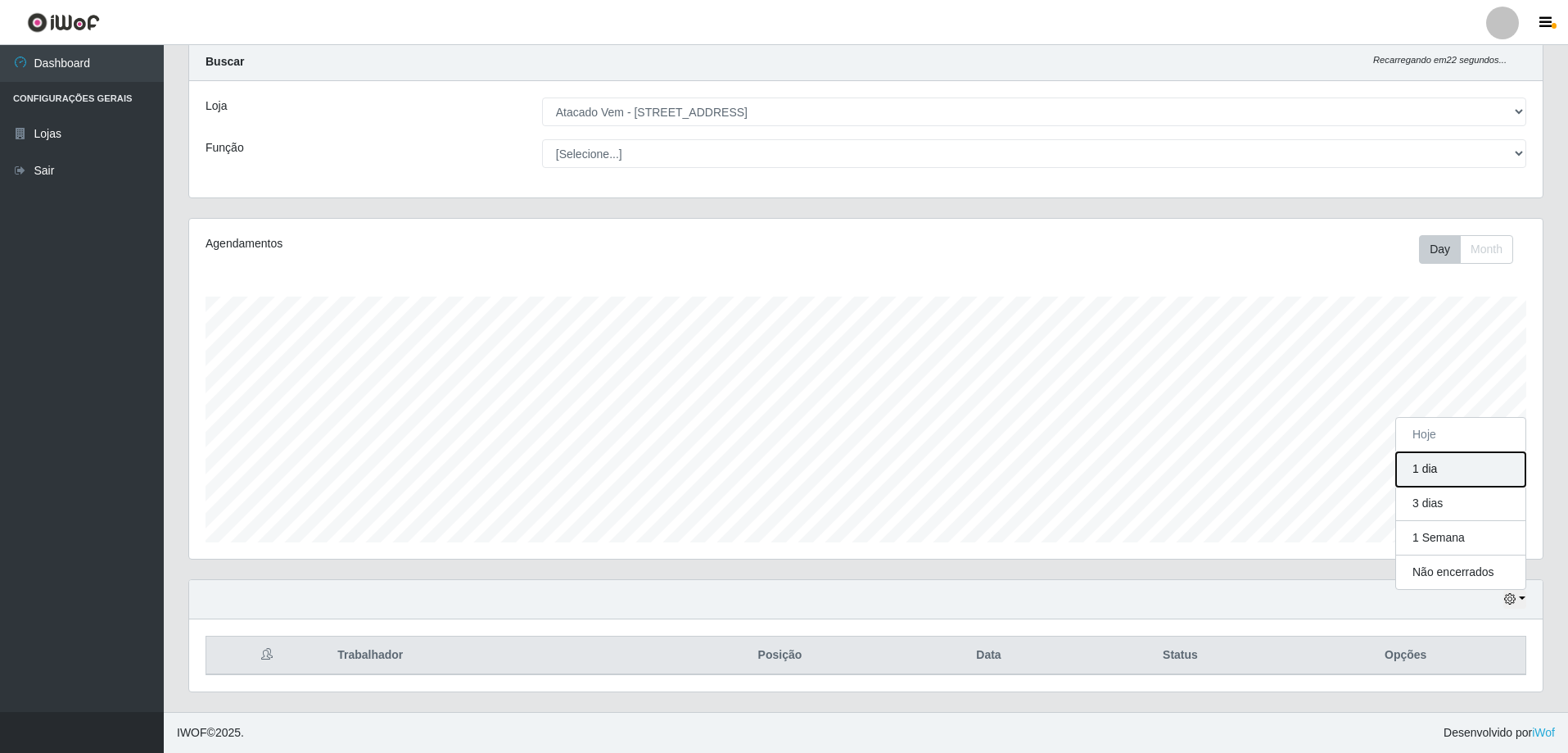
click at [1455, 473] on button "1 dia" at bounding box center [1460, 469] width 130 height 34
click at [1522, 608] on div "Hoje 1 dia 3 dias 1 Semana Não encerrados" at bounding box center [865, 600] width 1353 height 40
click at [1522, 597] on button "button" at bounding box center [1514, 599] width 23 height 19
click at [1449, 538] on button "1 Semana" at bounding box center [1460, 538] width 130 height 34
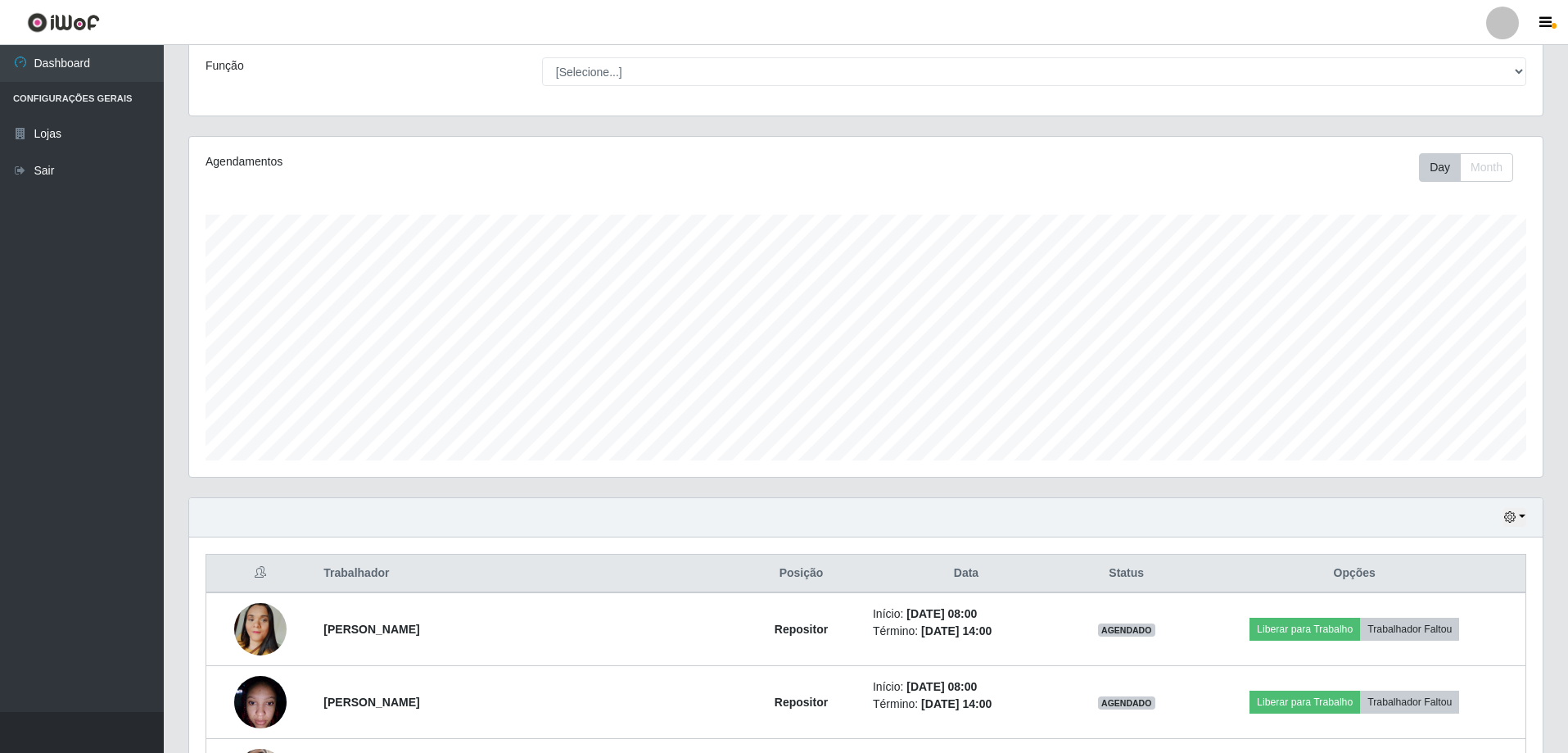
scroll to position [44, 0]
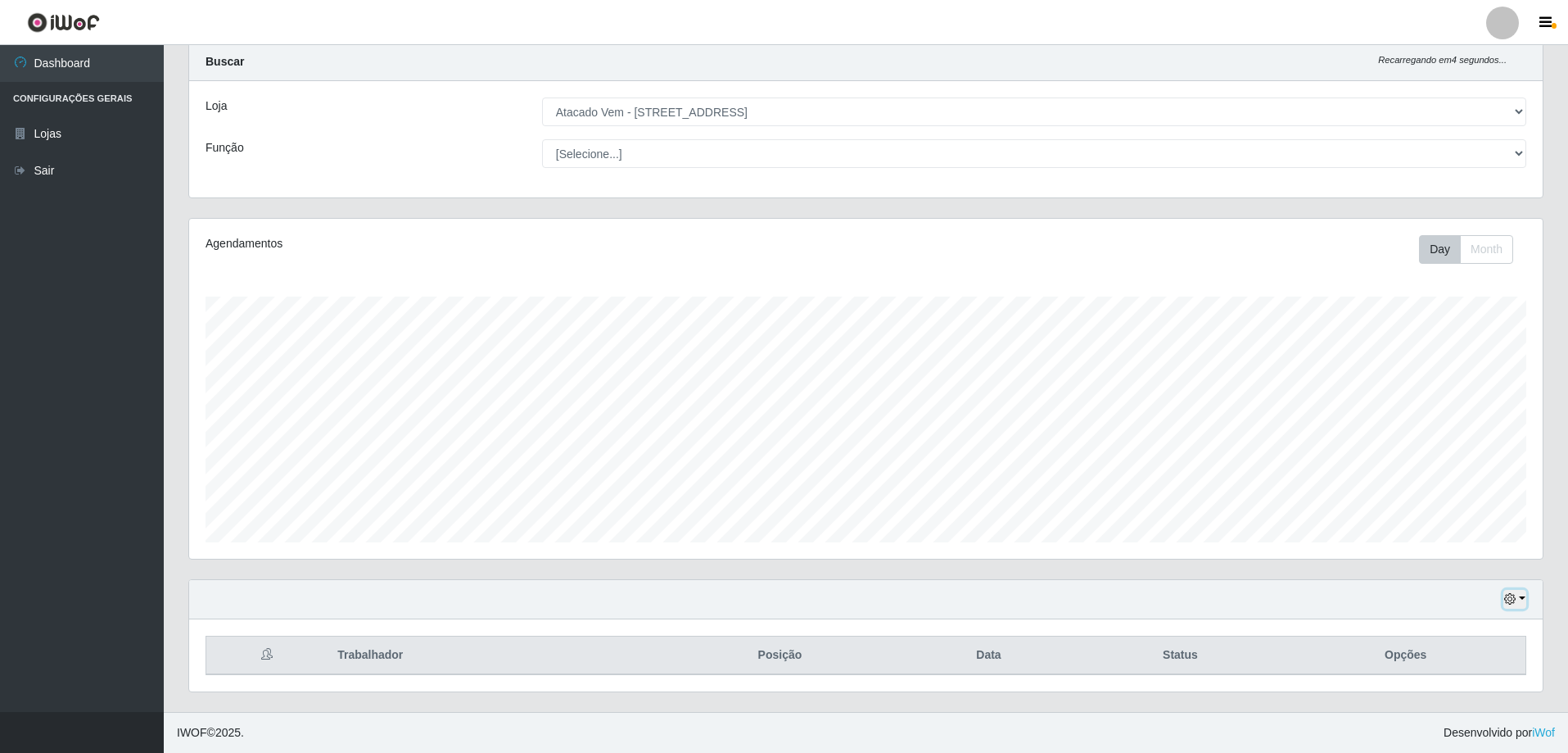
click at [1522, 595] on button "button" at bounding box center [1514, 599] width 23 height 19
click at [1467, 576] on button "Não encerrados" at bounding box center [1460, 571] width 130 height 33
click at [1516, 604] on button "button" at bounding box center [1514, 599] width 23 height 19
click at [1464, 534] on button "1 Semana" at bounding box center [1460, 538] width 130 height 34
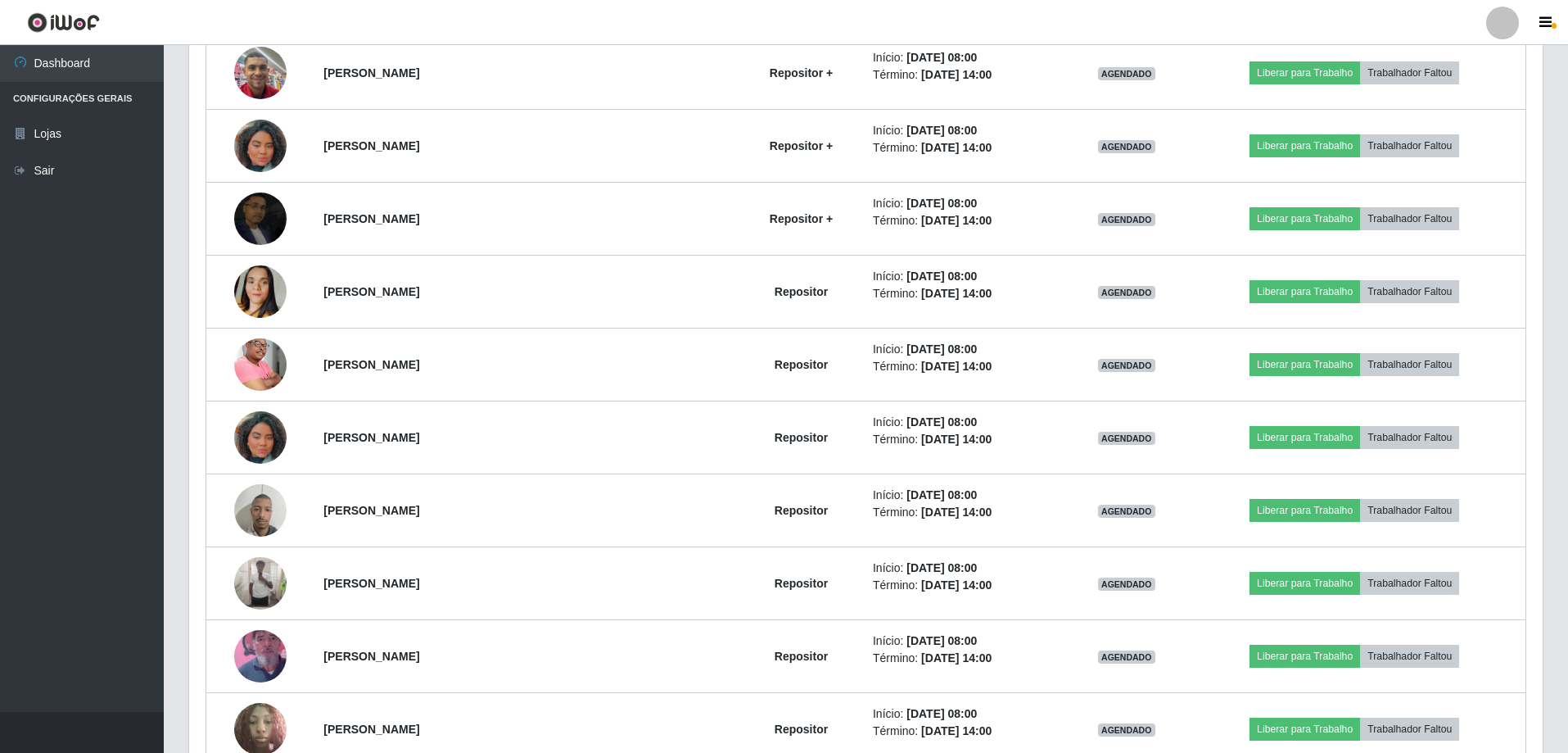
scroll to position [44, 0]
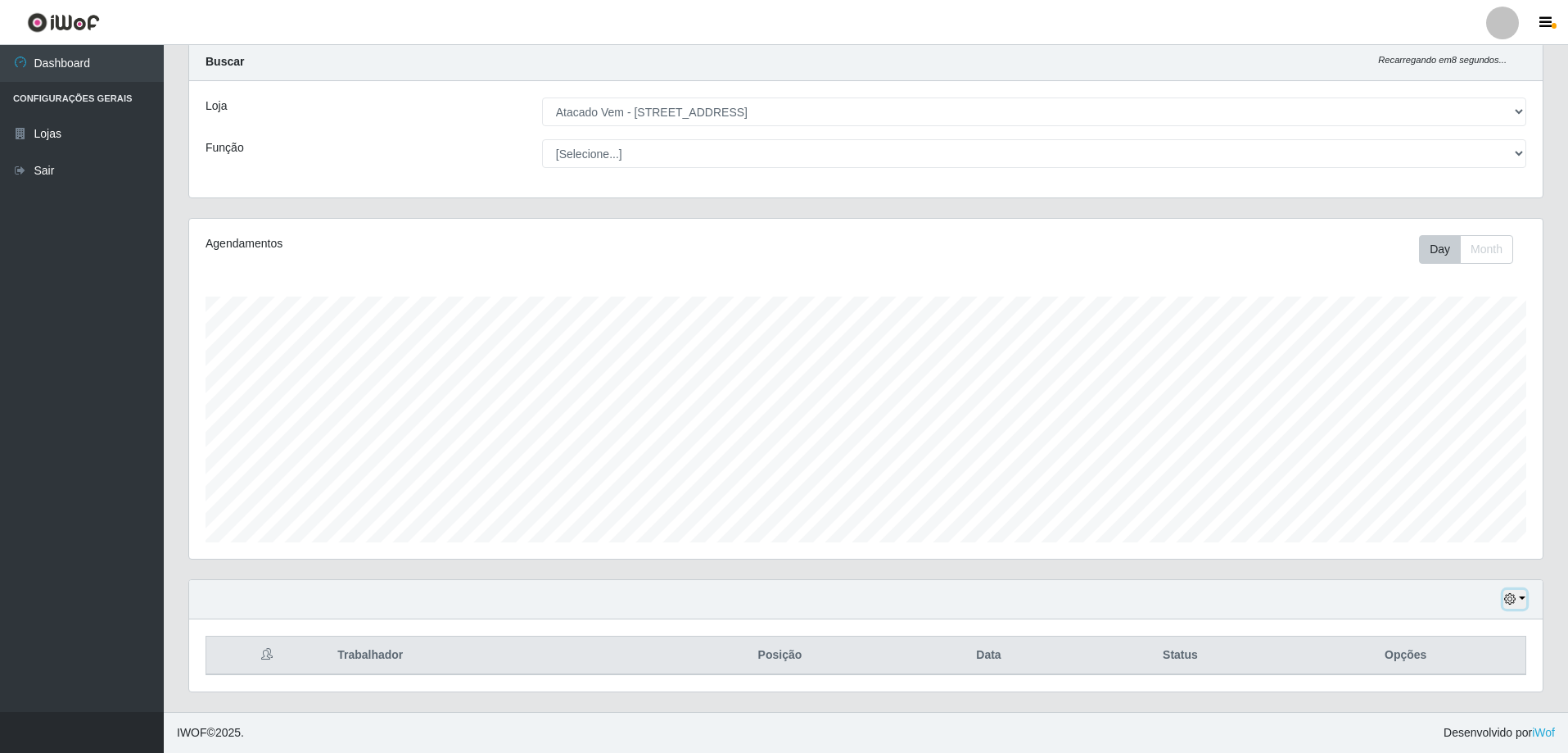
click at [1524, 596] on button "button" at bounding box center [1514, 599] width 23 height 19
click at [1434, 508] on button "3 dias" at bounding box center [1460, 503] width 130 height 34
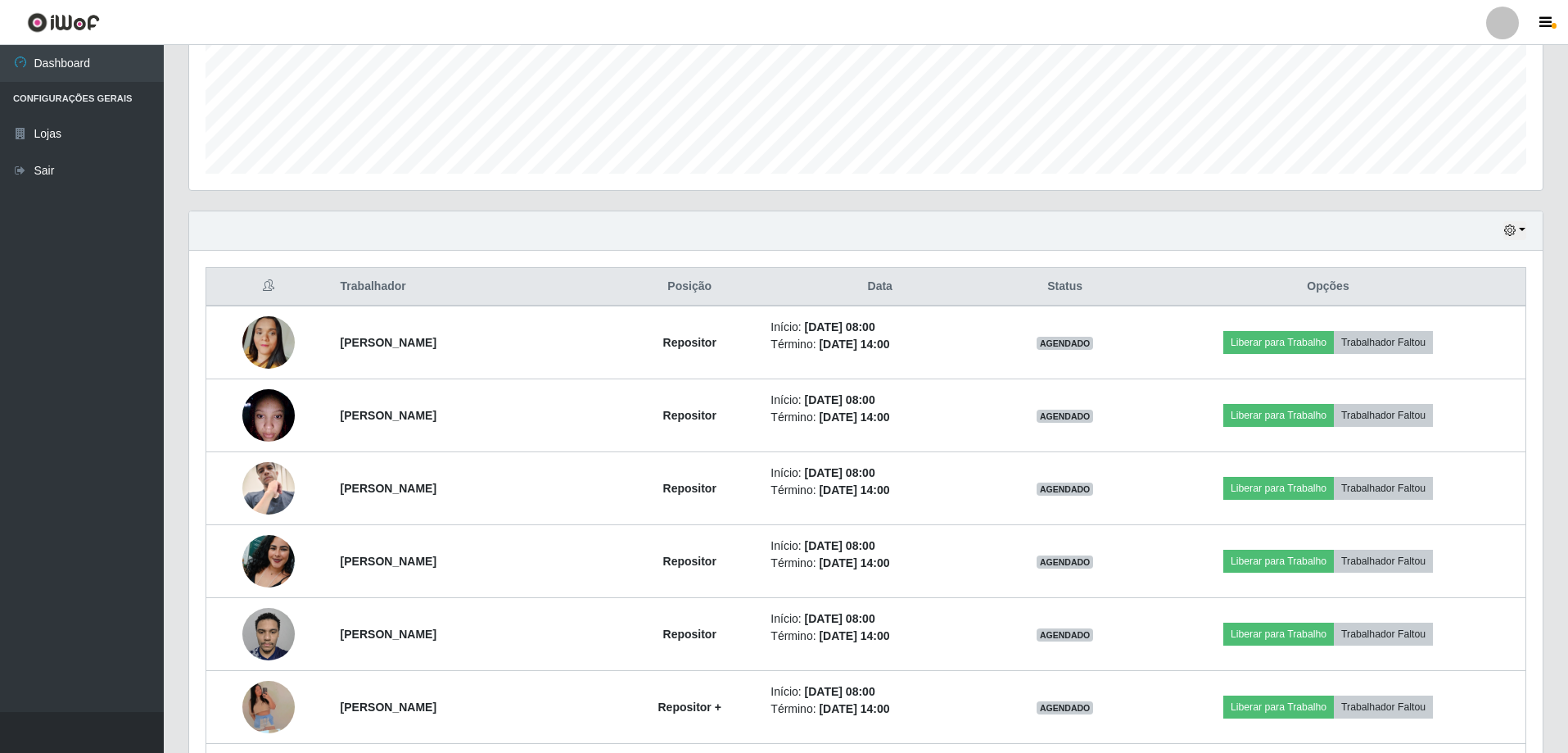
scroll to position [281, 0]
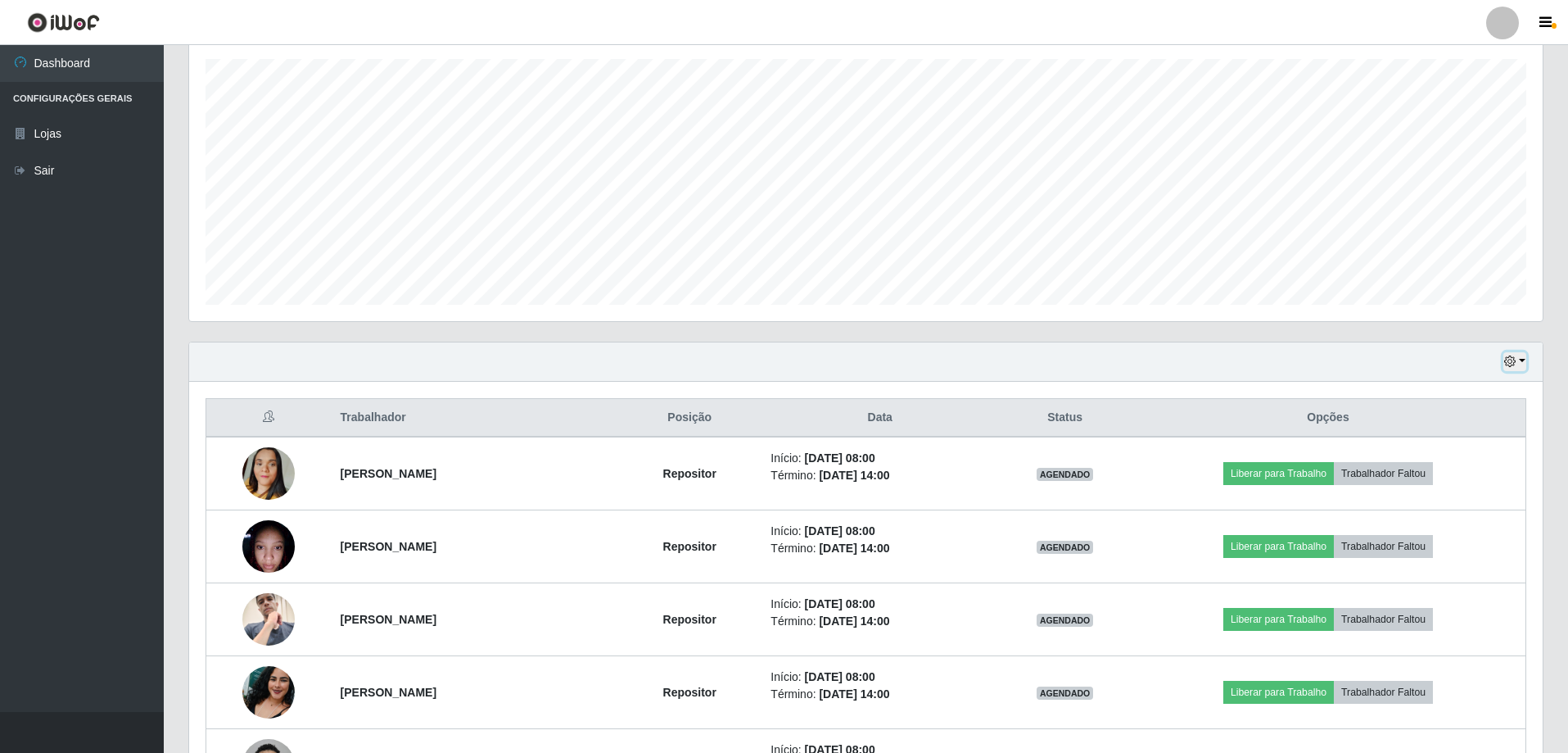
click at [1522, 367] on button "button" at bounding box center [1514, 361] width 23 height 19
click at [1420, 494] on button "1 Semana" at bounding box center [1460, 494] width 130 height 34
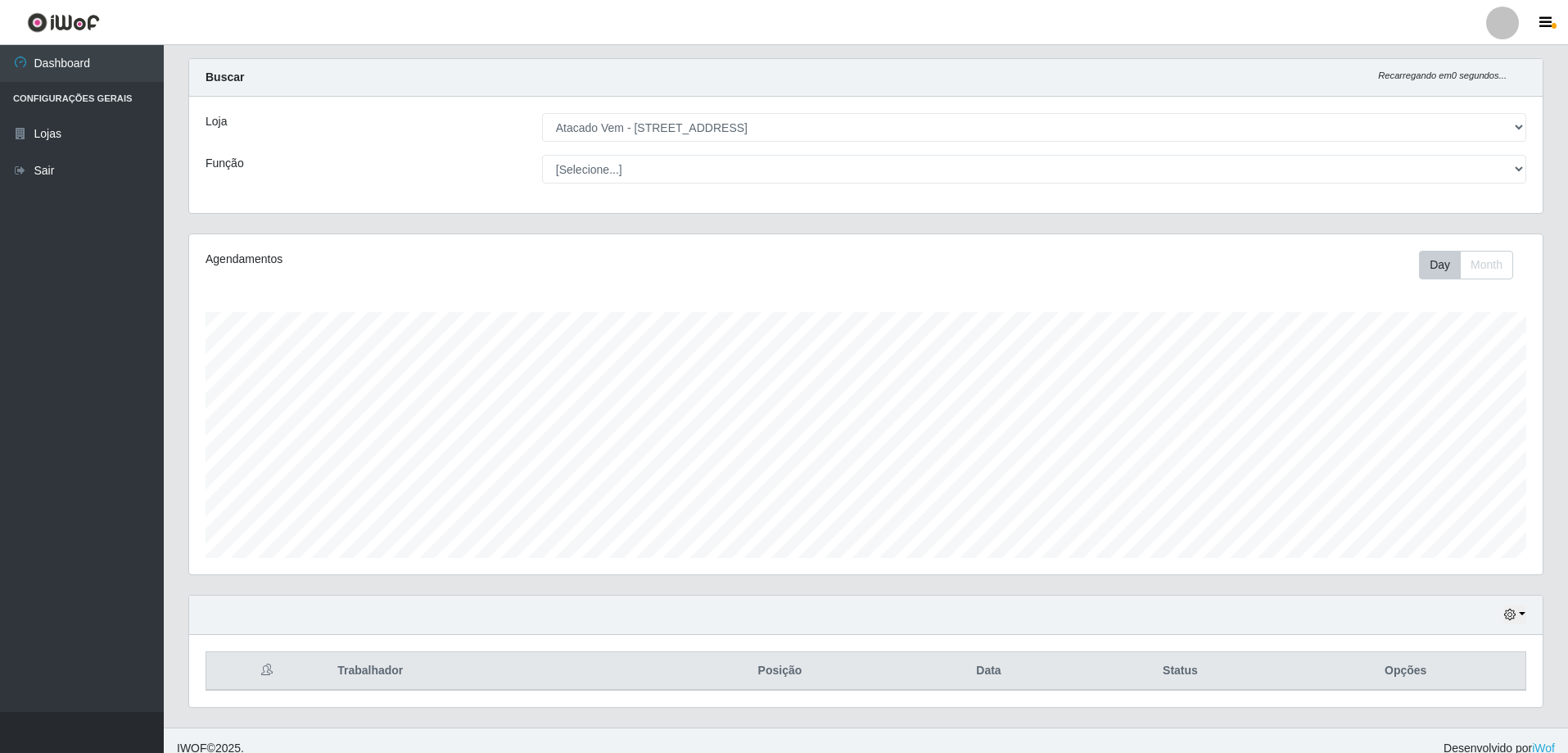
scroll to position [44, 0]
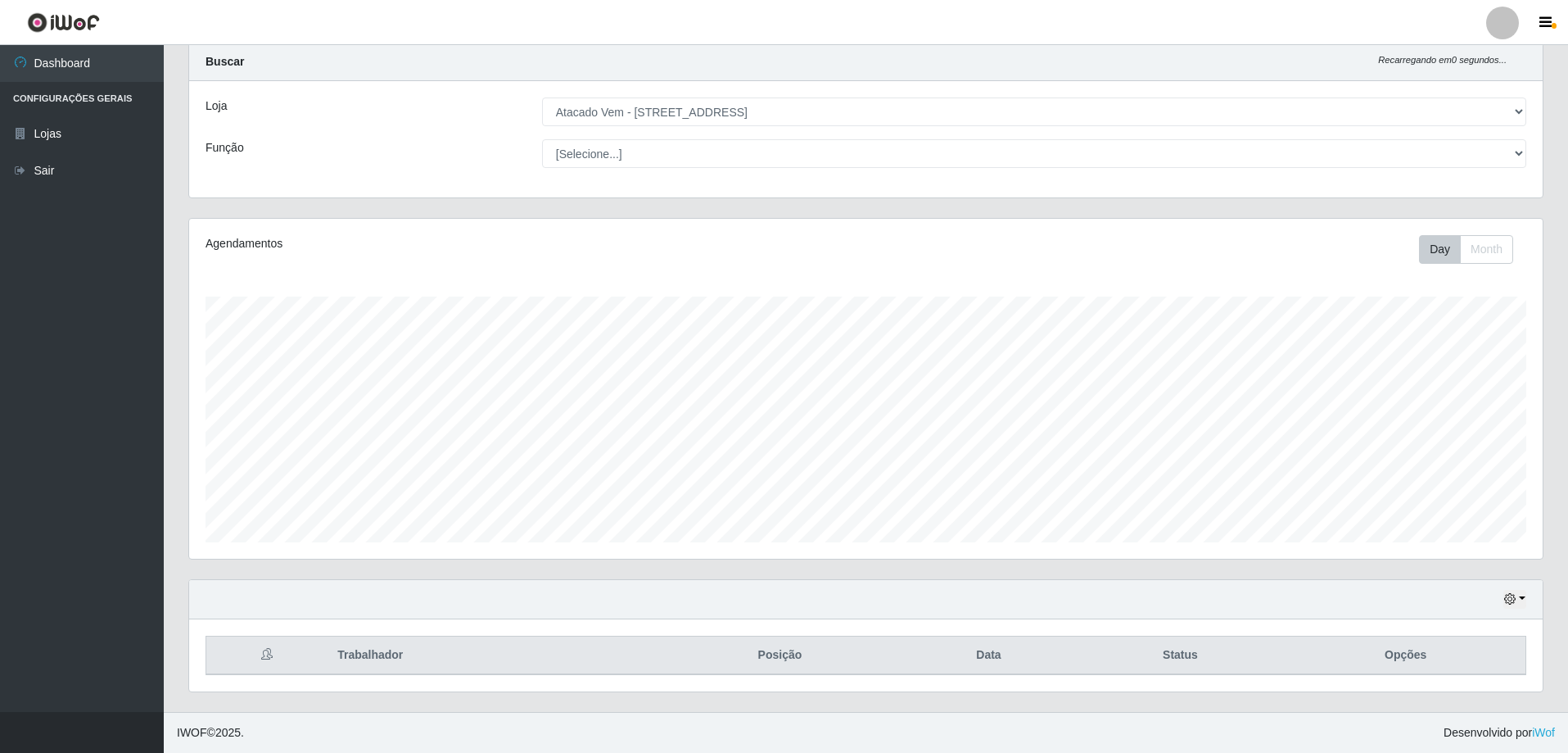
click at [1515, 588] on div "Hoje 1 dia 3 dias 1 Semana Não encerrados" at bounding box center [865, 600] width 1353 height 40
click at [1518, 596] on button "button" at bounding box center [1514, 599] width 23 height 19
click at [1443, 501] on button "3 dias" at bounding box center [1460, 503] width 130 height 34
click at [1517, 599] on button "button" at bounding box center [1514, 599] width 23 height 19
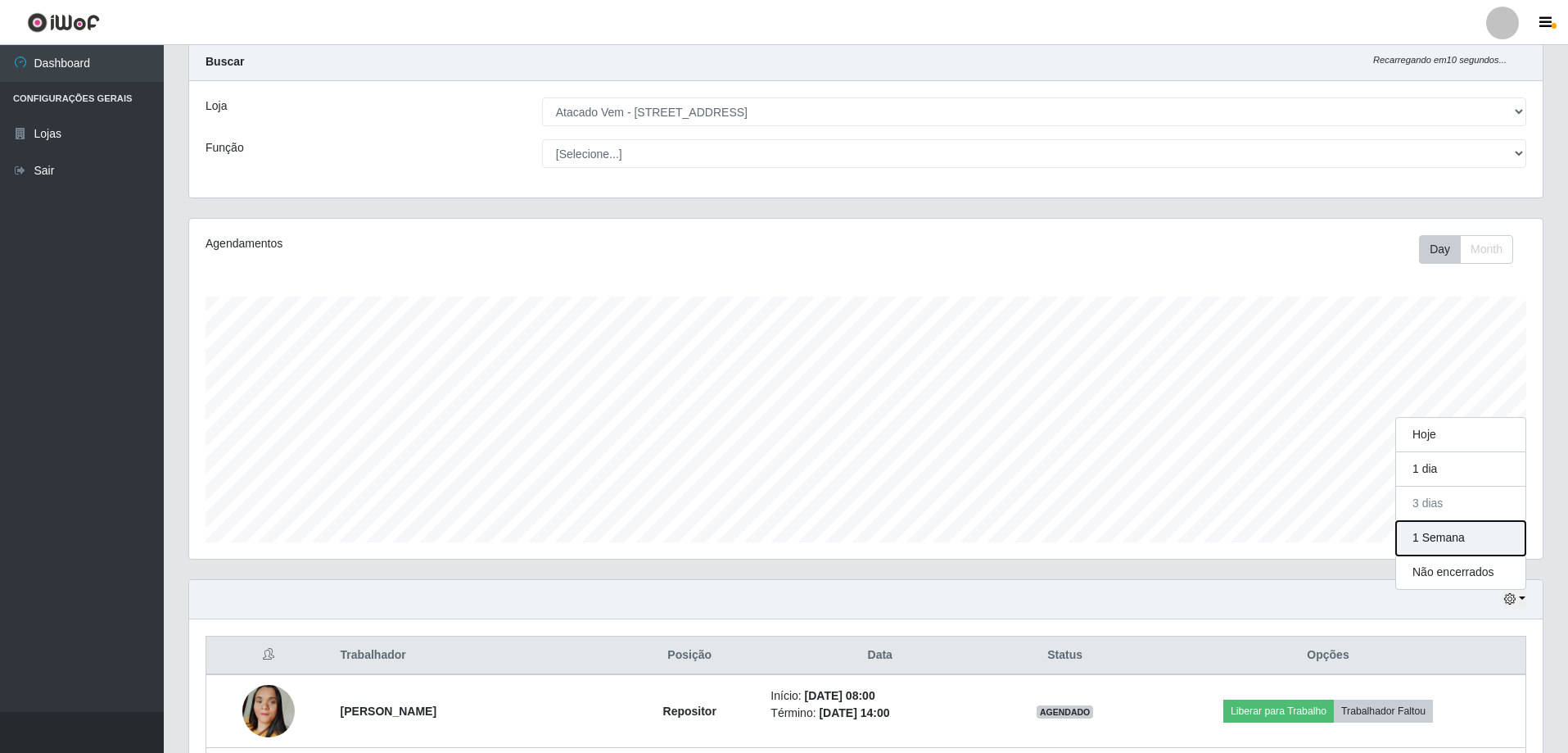
click at [1467, 540] on button "1 Semana" at bounding box center [1460, 538] width 130 height 34
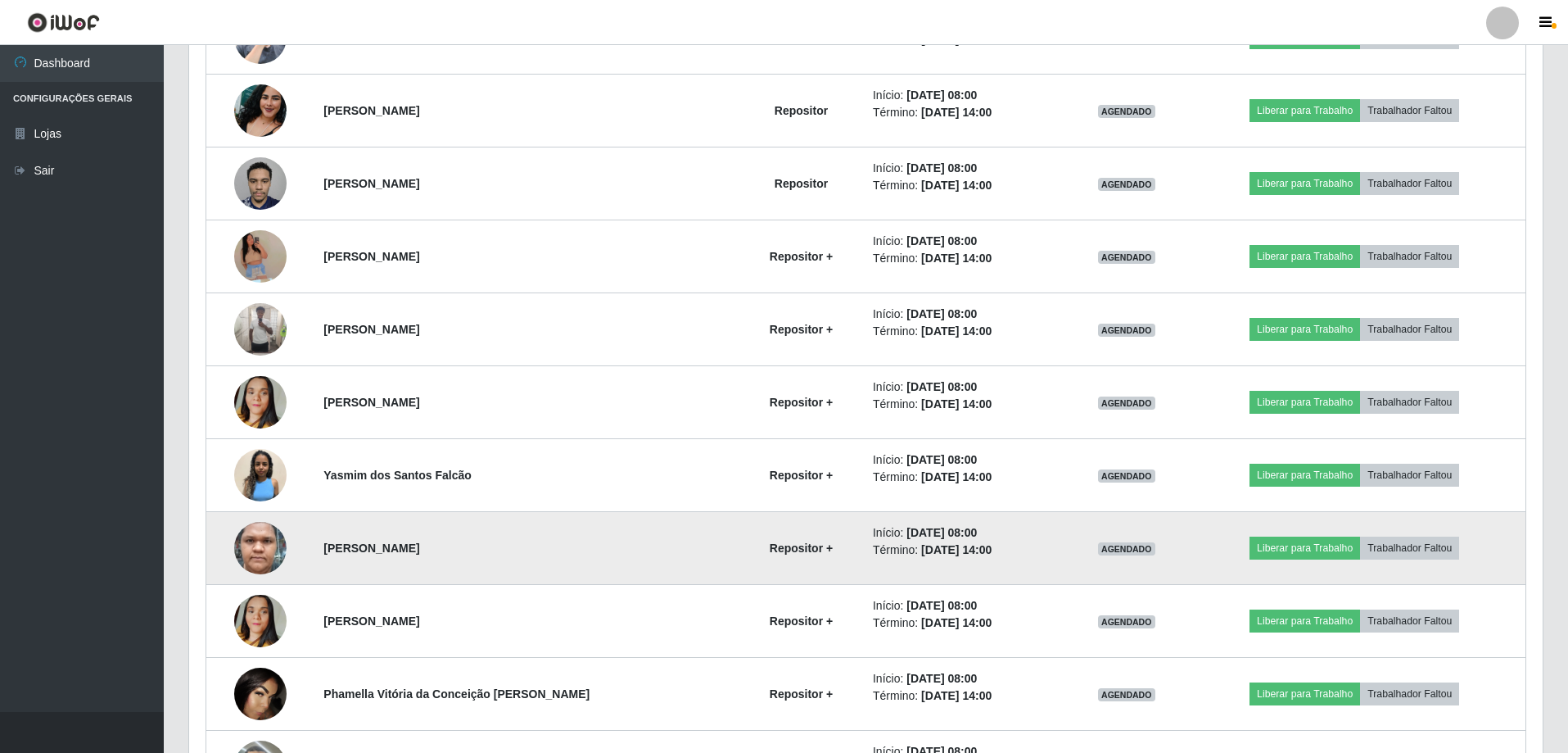
scroll to position [44, 0]
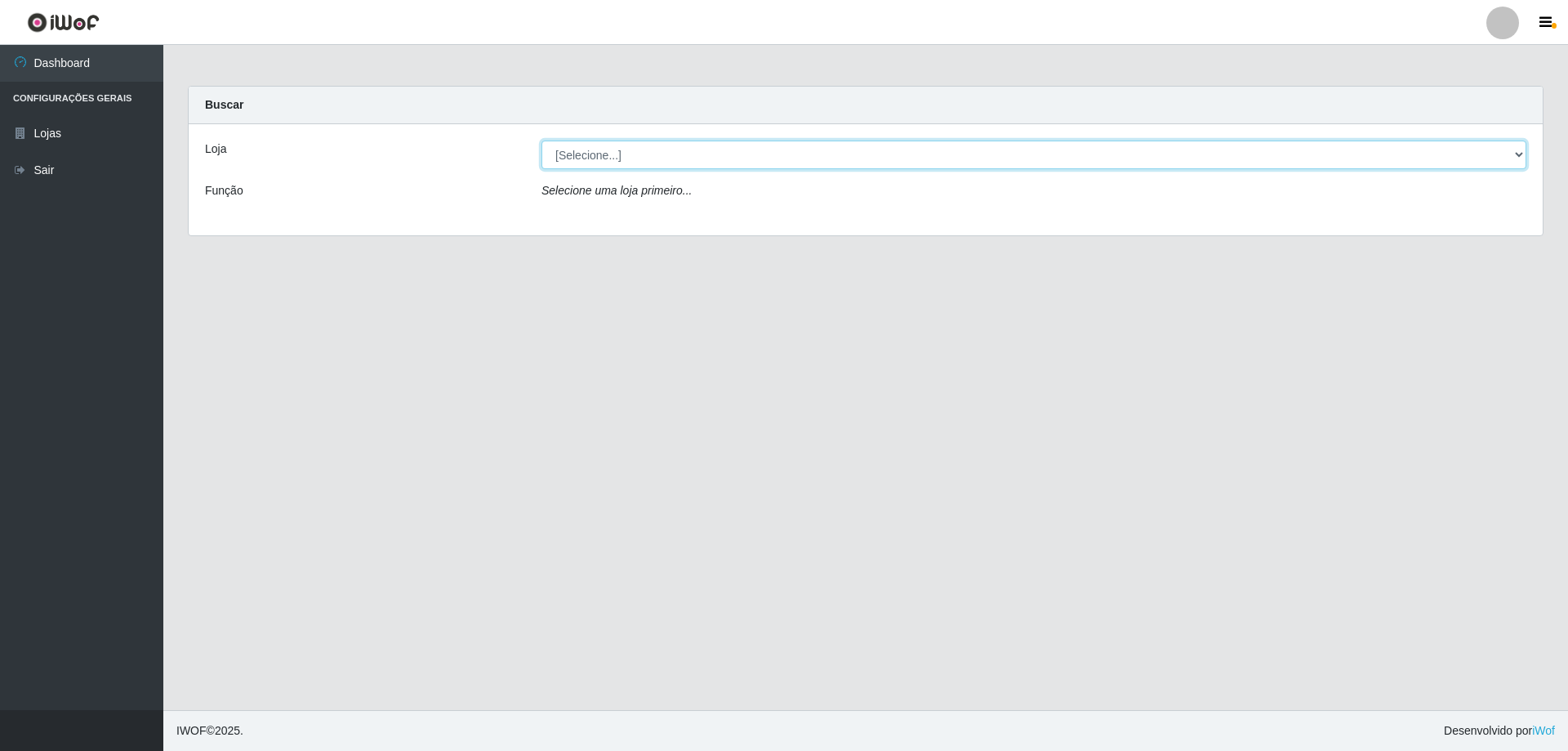
click at [626, 167] on select "[Selecione...] Atacado Vem - Loja 47 Jardim Limoeiro" at bounding box center [1034, 155] width 985 height 28
select select "461"
click at [542, 141] on select "[Selecione...] Atacado Vem - Loja 47 Jardim Limoeiro" at bounding box center [1034, 155] width 985 height 28
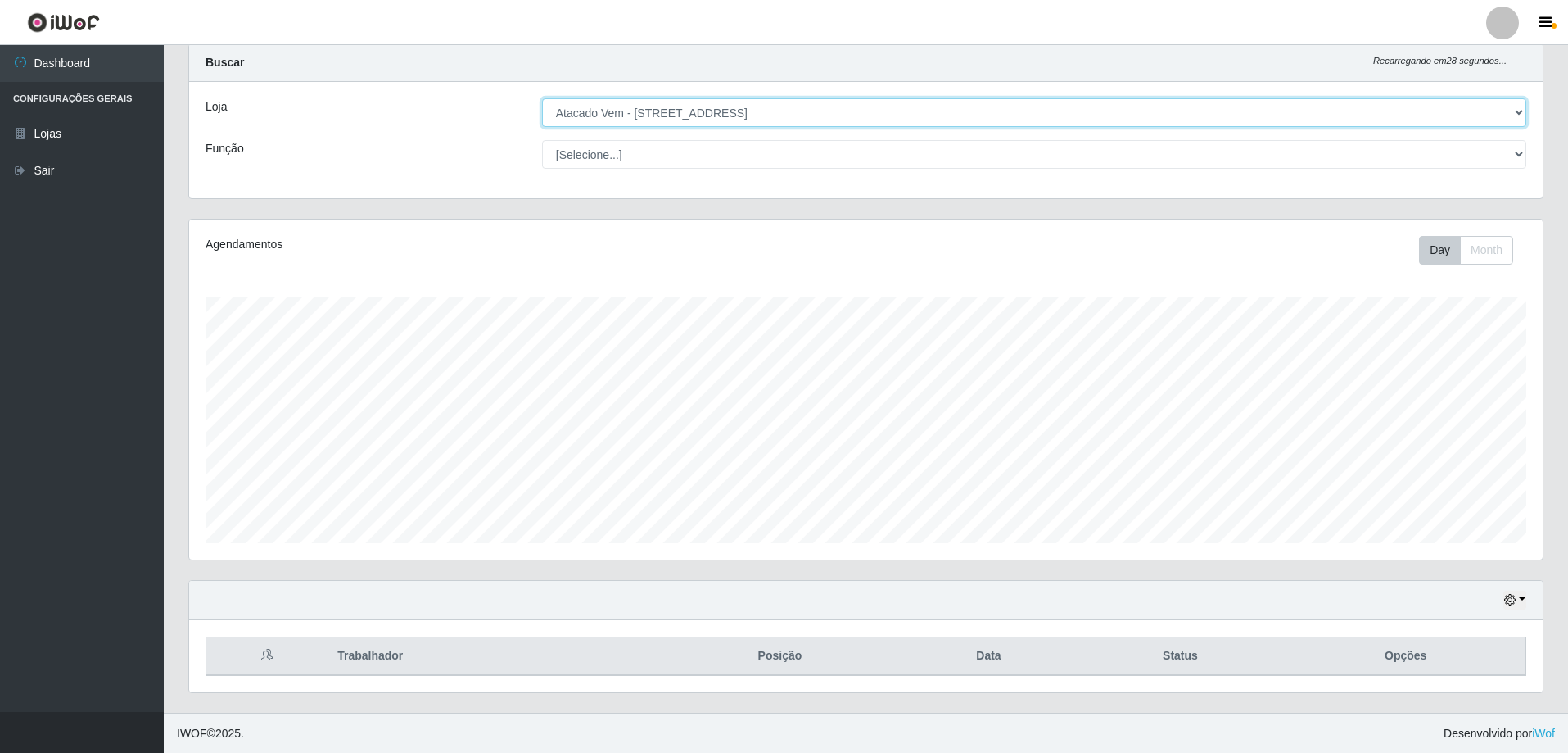
scroll to position [44, 0]
click at [610, 148] on select "[Selecione...] Carregador e Descarregador de Caminhão Carregador e Descarregado…" at bounding box center [1034, 153] width 984 height 28
click at [612, 149] on select "[Selecione...] Carregador e Descarregador de Caminhão Carregador e Descarregado…" at bounding box center [1034, 153] width 984 height 28
click at [1524, 602] on button "button" at bounding box center [1514, 599] width 23 height 19
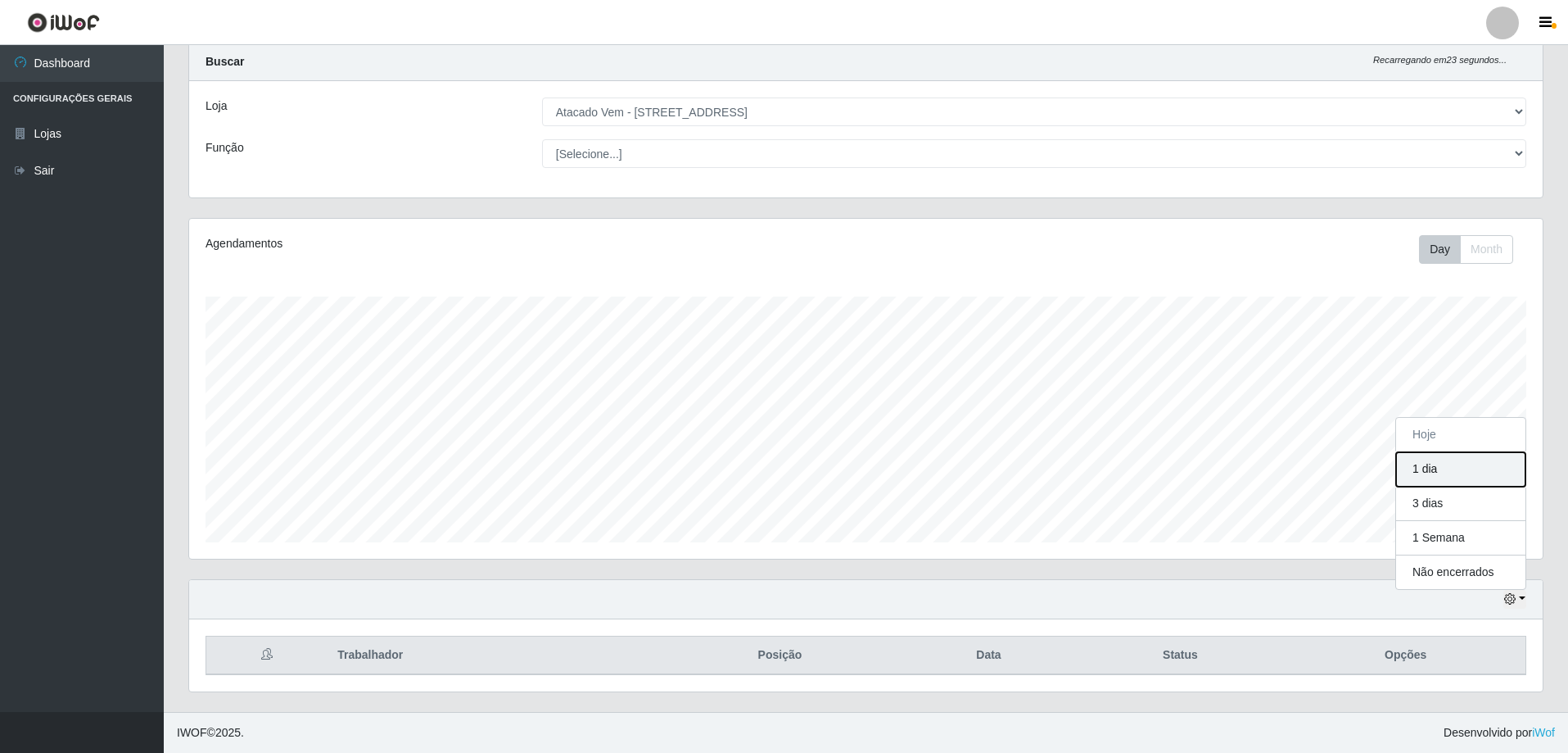
click at [1461, 471] on button "1 dia" at bounding box center [1460, 469] width 130 height 34
click at [1507, 602] on icon "button" at bounding box center [1509, 599] width 11 height 11
click at [1429, 516] on button "3 dias" at bounding box center [1460, 503] width 130 height 34
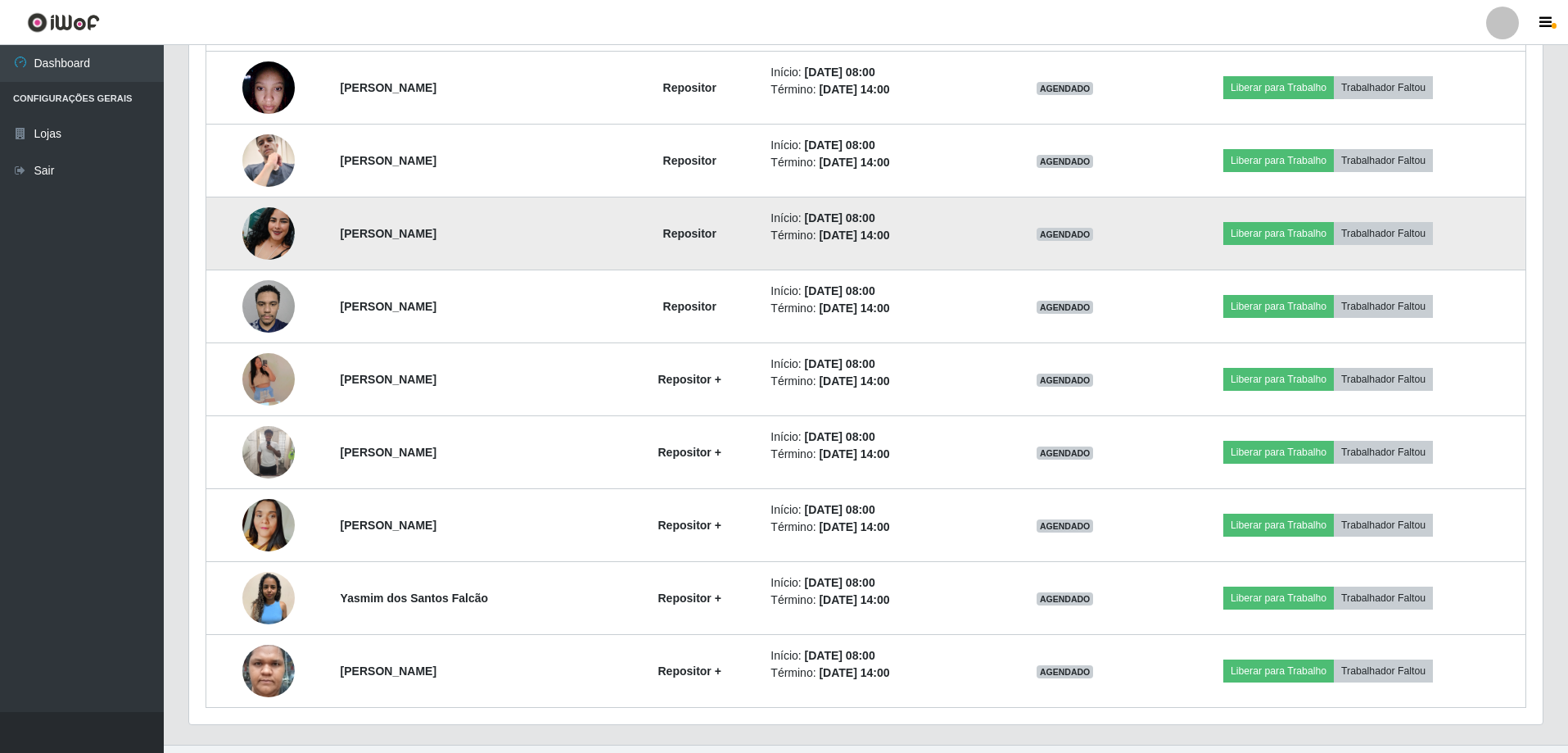
scroll to position [772, 0]
